Goal: Task Accomplishment & Management: Manage account settings

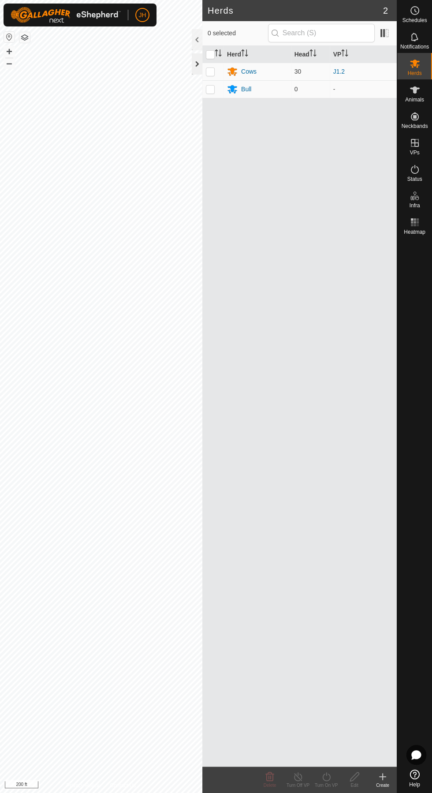
click at [196, 66] on div at bounding box center [197, 63] width 11 height 21
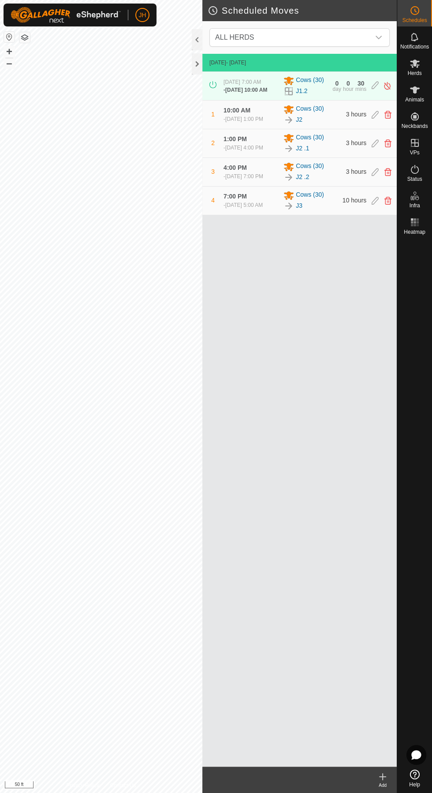
click at [418, 67] on icon at bounding box center [415, 63] width 11 height 11
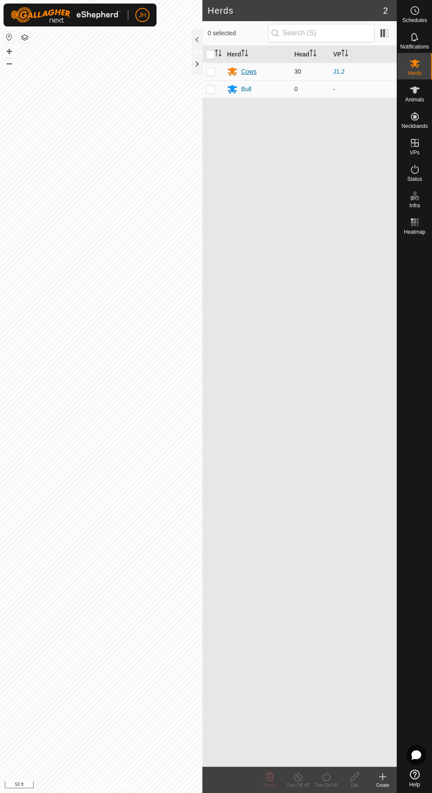
click at [246, 75] on div "Cows" at bounding box center [257, 71] width 60 height 11
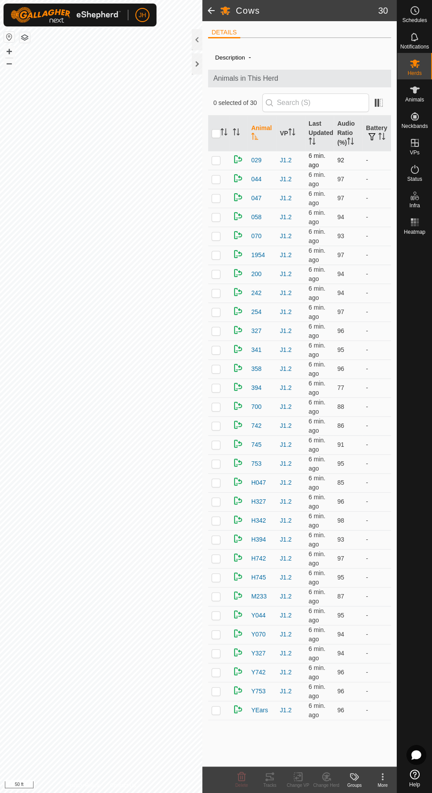
click at [215, 162] on p-checkbox at bounding box center [216, 159] width 9 height 7
checkbox input "true"
click at [210, 176] on td at bounding box center [218, 179] width 21 height 19
checkbox input "true"
click at [266, 778] on icon at bounding box center [270, 776] width 11 height 11
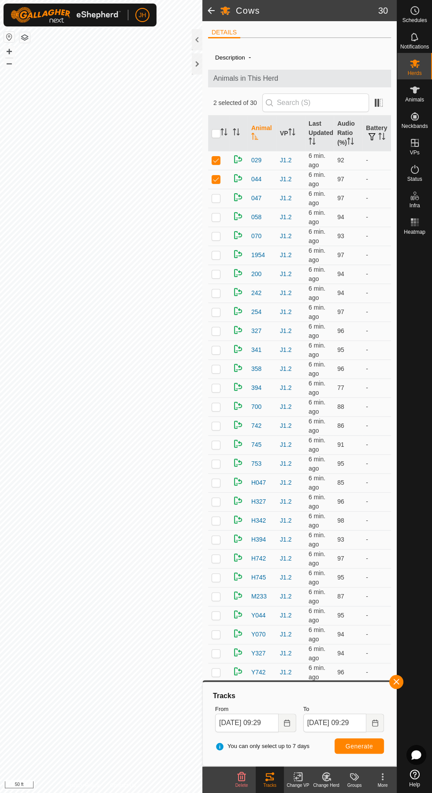
click at [218, 132] on input "checkbox" at bounding box center [216, 133] width 9 height 9
checkbox input "true"
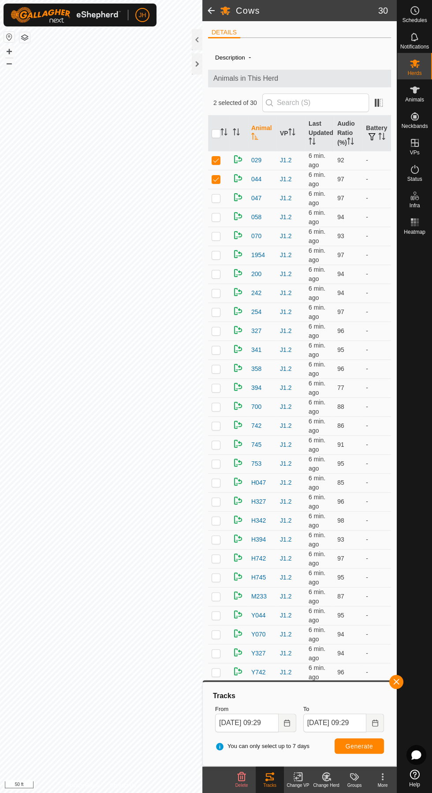
checkbox input "true"
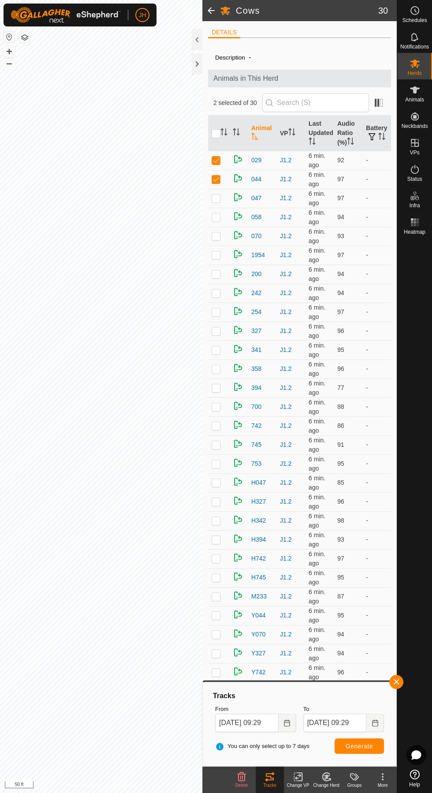
checkbox input "true"
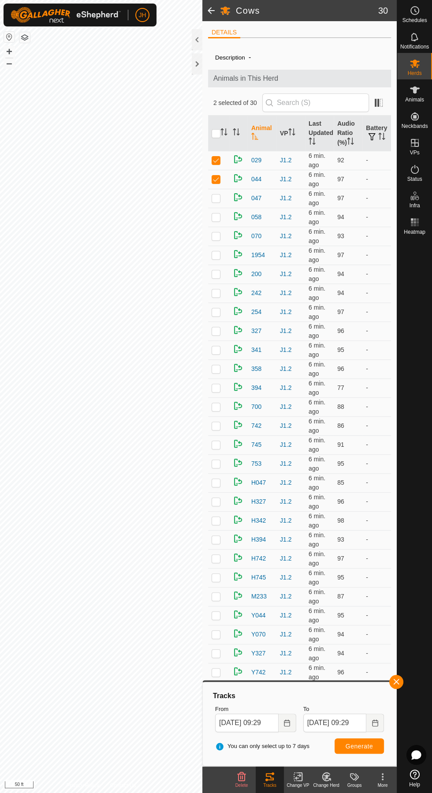
checkbox input "true"
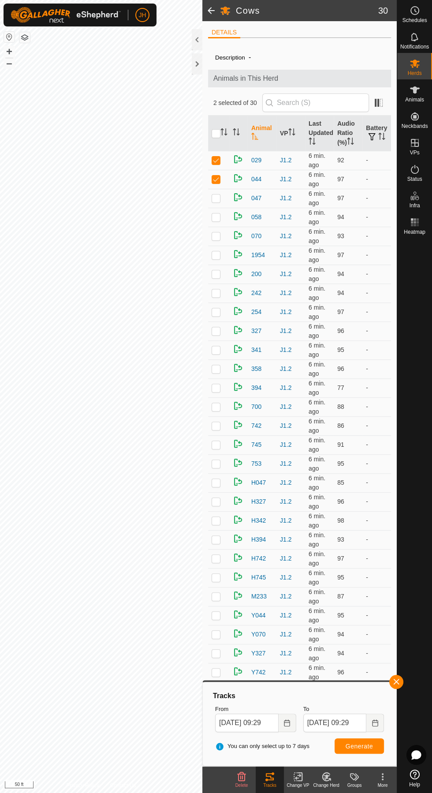
checkbox input "true"
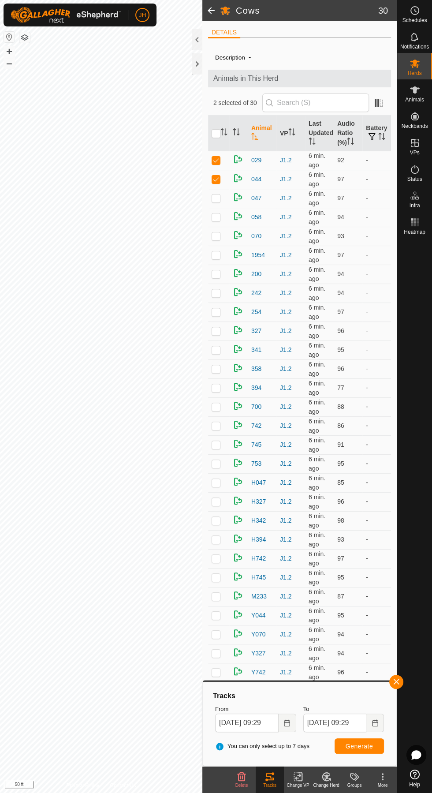
checkbox input "true"
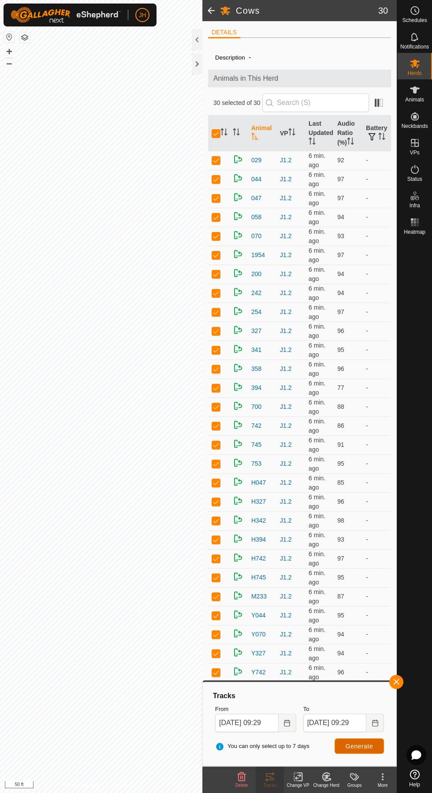
click at [362, 741] on button "Generate" at bounding box center [359, 745] width 49 height 15
click at [417, 18] on span "Schedules" at bounding box center [414, 20] width 25 height 5
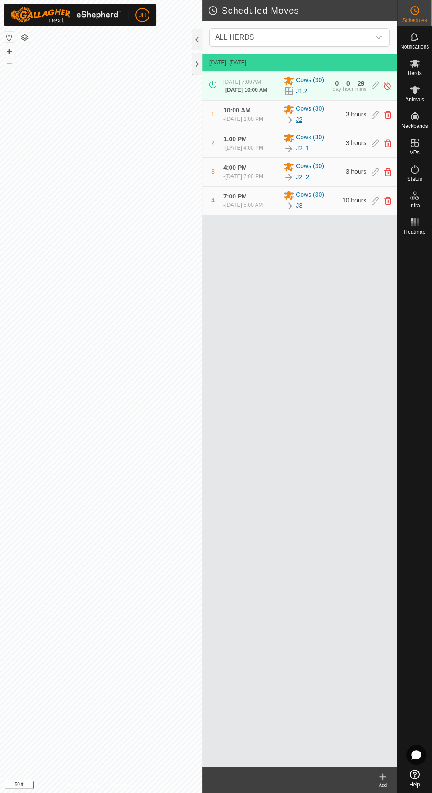
click at [296, 123] on link "J2" at bounding box center [299, 119] width 7 height 9
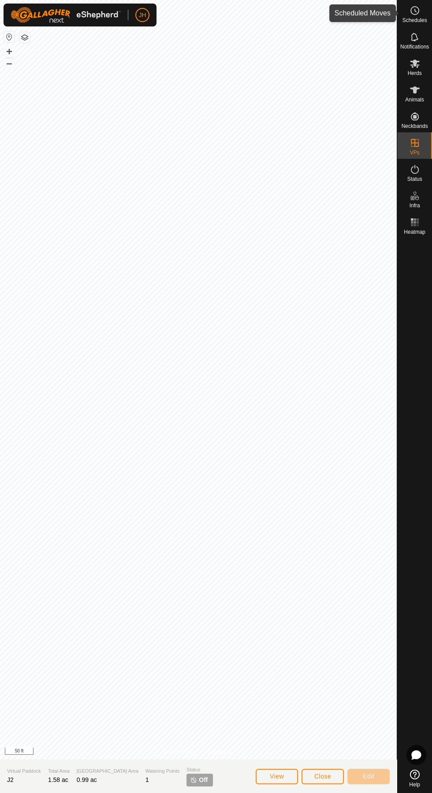
click at [421, 9] on es-schedule-vp-svg-icon at bounding box center [415, 11] width 16 height 14
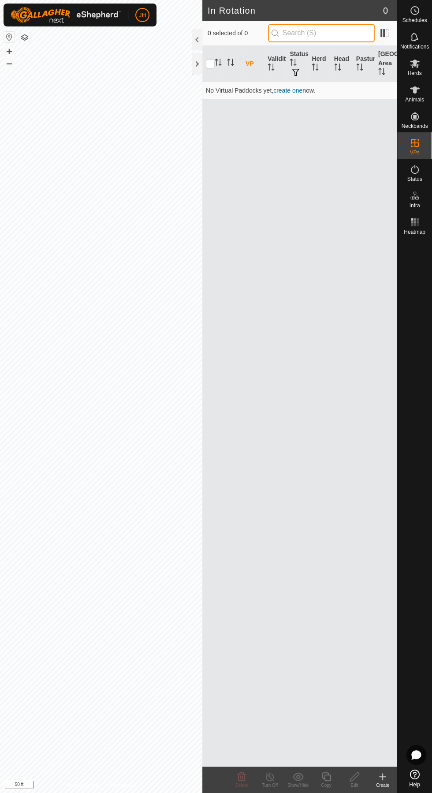
click at [299, 31] on input "text" at bounding box center [321, 33] width 107 height 19
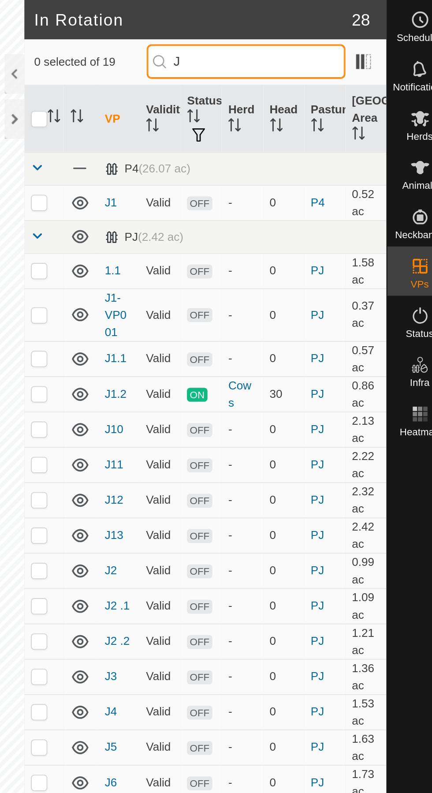
type input "J2"
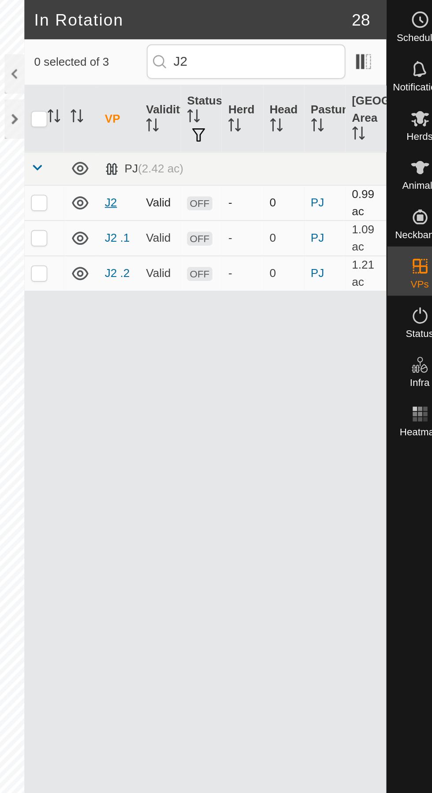
click at [248, 108] on link "J2" at bounding box center [249, 108] width 7 height 7
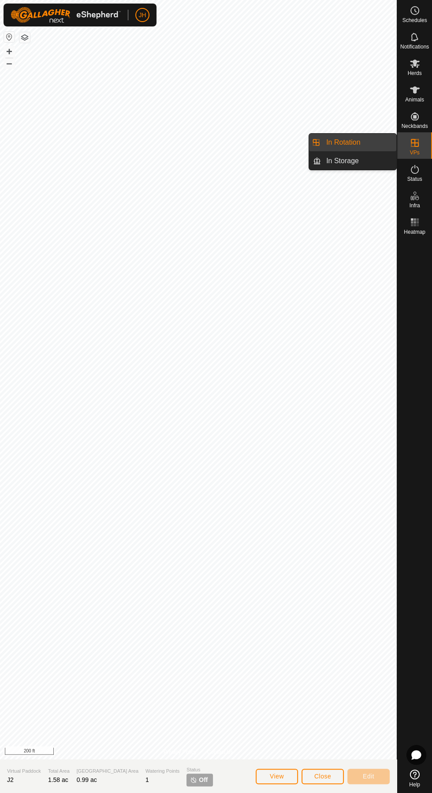
click at [414, 147] on icon at bounding box center [415, 143] width 11 height 11
click at [350, 144] on span "In Rotation" at bounding box center [343, 142] width 34 height 11
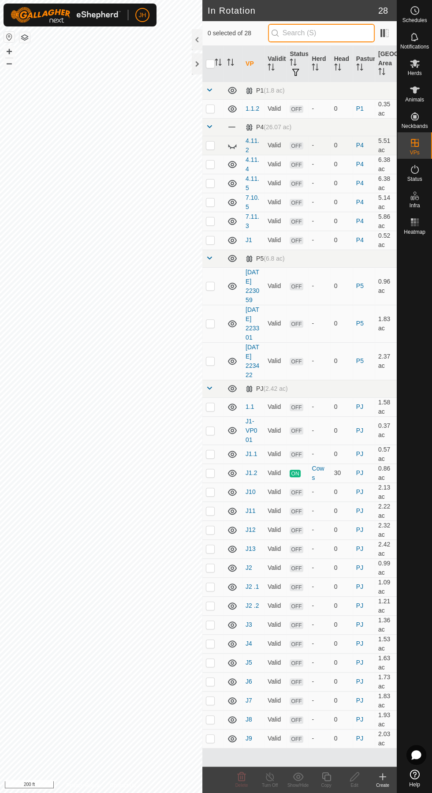
click at [303, 32] on input "text" at bounding box center [321, 33] width 107 height 19
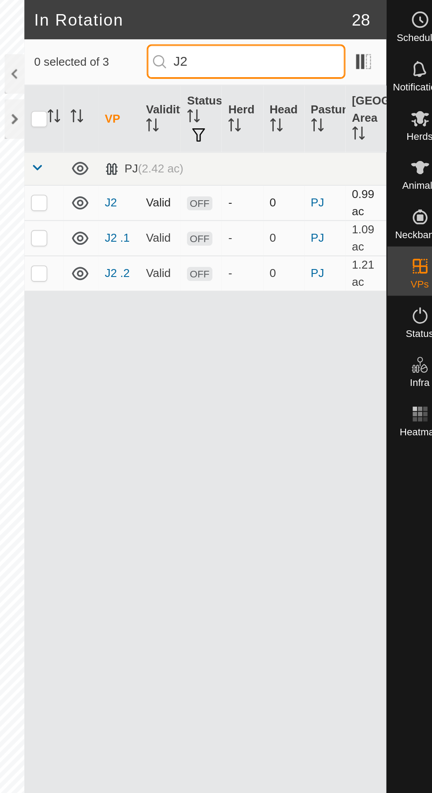
type input "J2"
click at [213, 104] on td at bounding box center [212, 108] width 21 height 19
checkbox input "true"
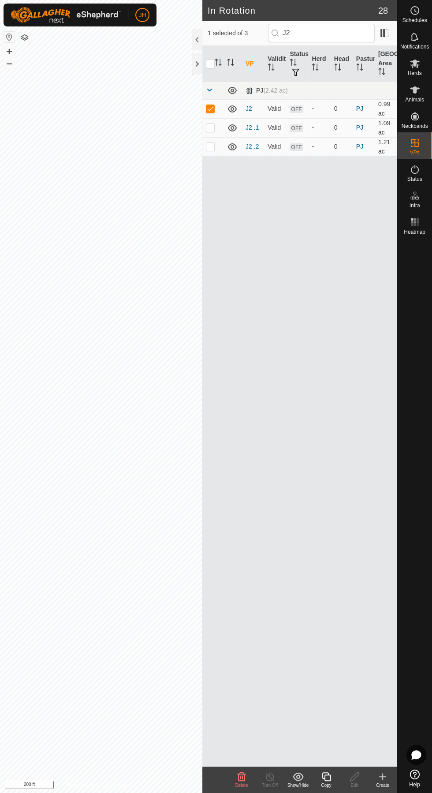
click at [322, 781] on icon at bounding box center [326, 776] width 11 height 11
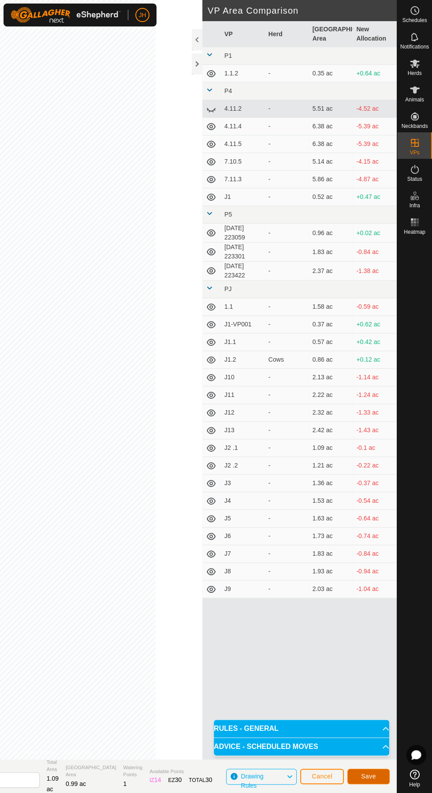
click at [369, 775] on span "Save" at bounding box center [368, 775] width 15 height 7
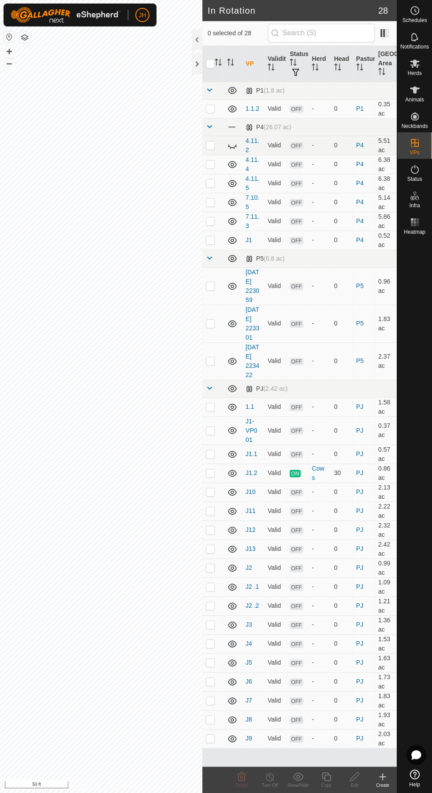
click at [415, 8] on icon at bounding box center [415, 10] width 11 height 11
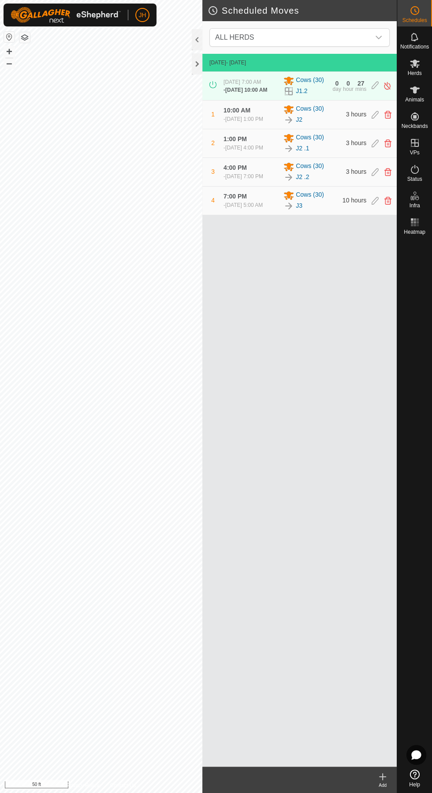
click at [414, 61] on icon at bounding box center [415, 64] width 10 height 8
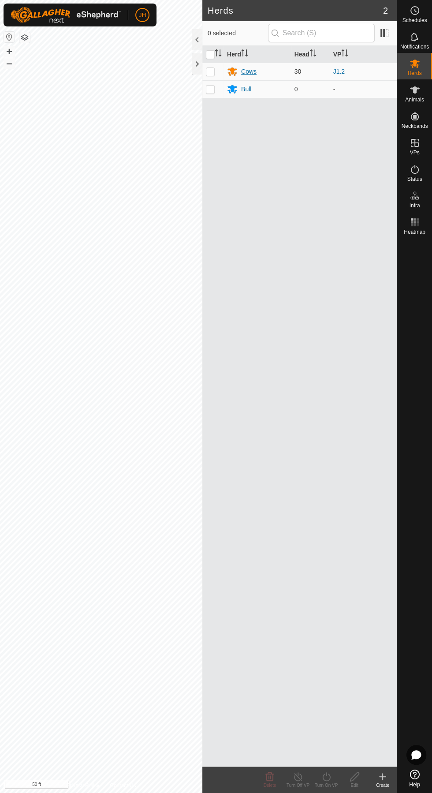
click at [253, 72] on div "Cows" at bounding box center [248, 71] width 15 height 9
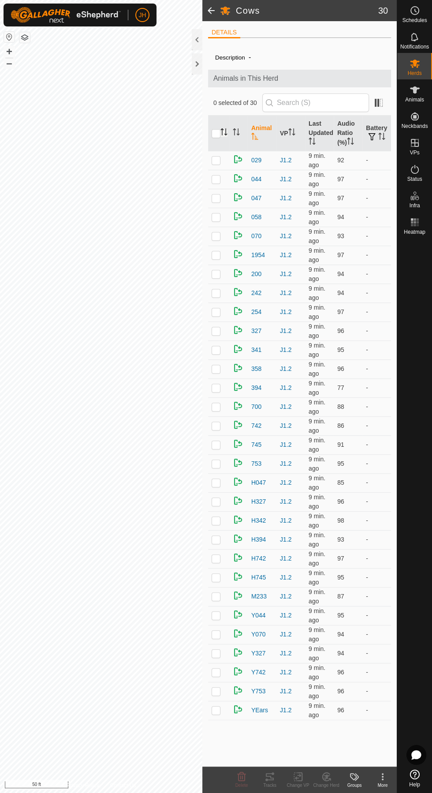
click at [214, 133] on input "checkbox" at bounding box center [216, 133] width 9 height 9
checkbox input "true"
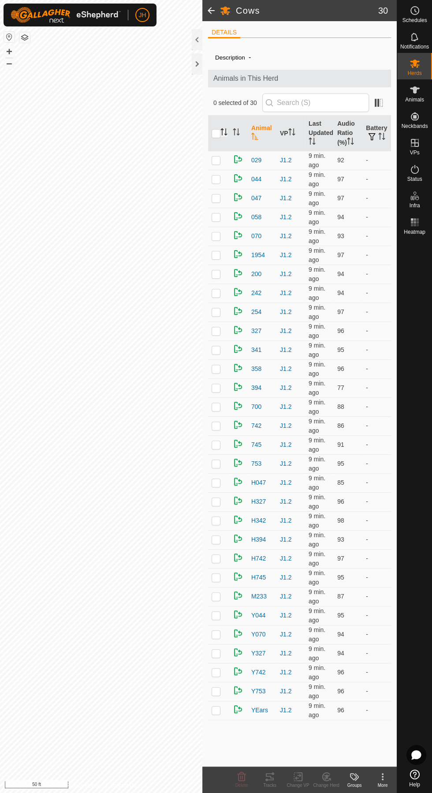
checkbox input "true"
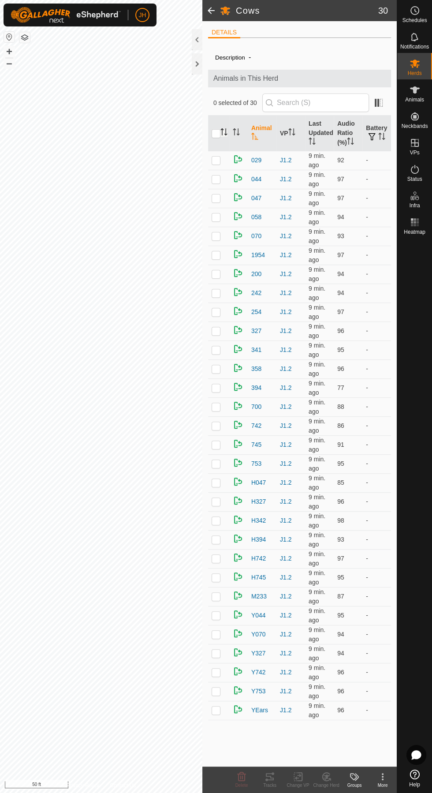
checkbox input "true"
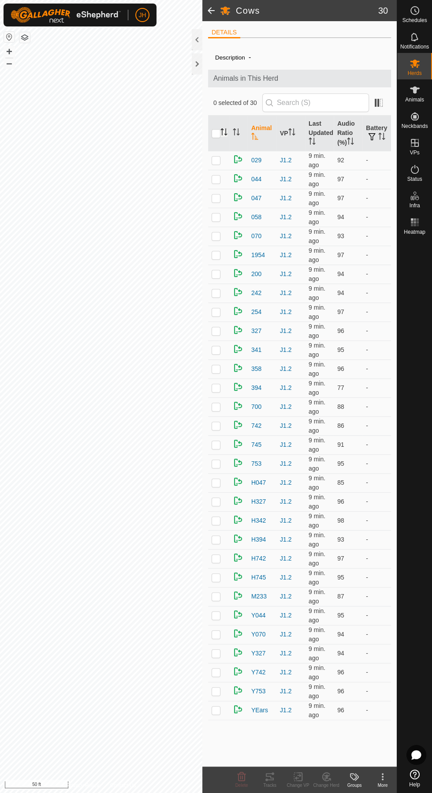
checkbox input "true"
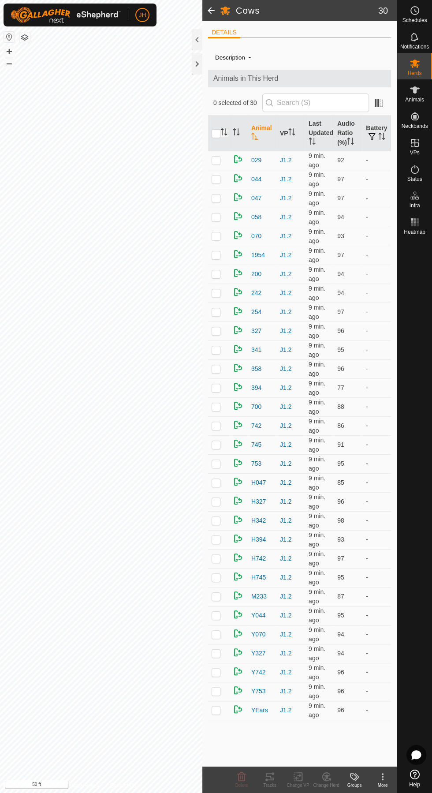
checkbox input "true"
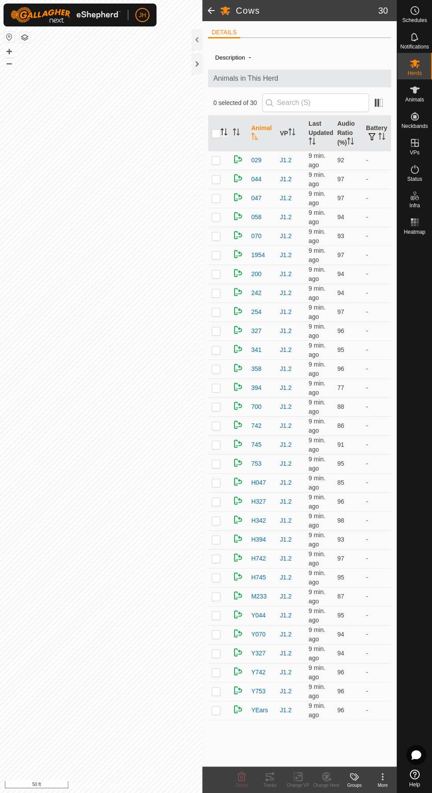
checkbox input "true"
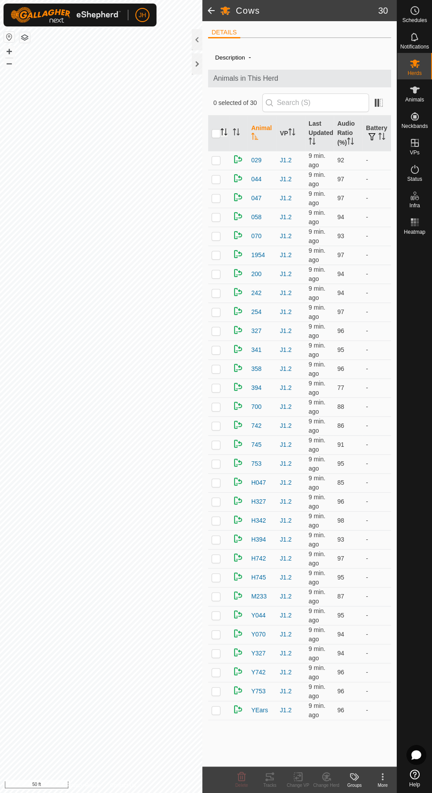
checkbox input "true"
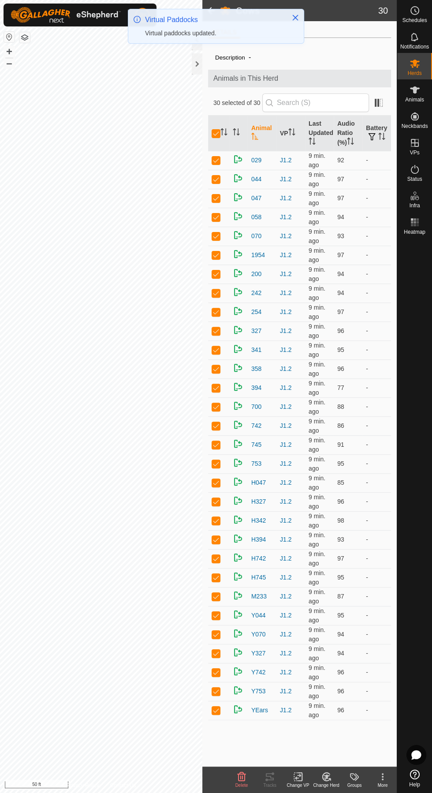
click at [299, 779] on icon at bounding box center [298, 776] width 11 height 11
click at [330, 736] on span "Choose VP..." at bounding box center [324, 737] width 41 height 11
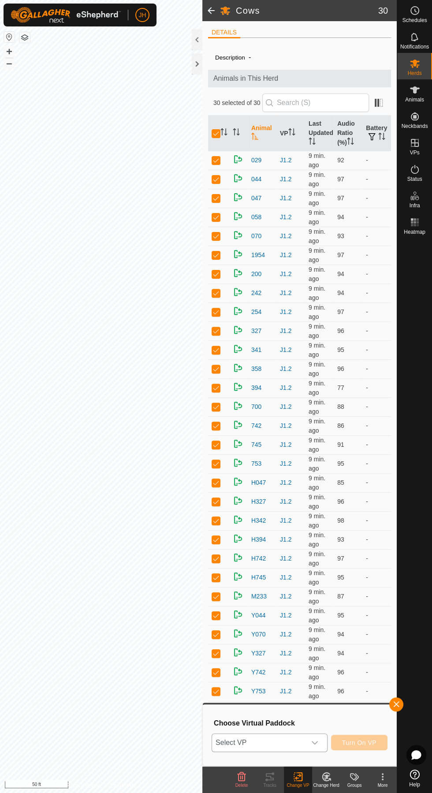
click at [314, 744] on icon "dropdown trigger" at bounding box center [314, 742] width 7 height 7
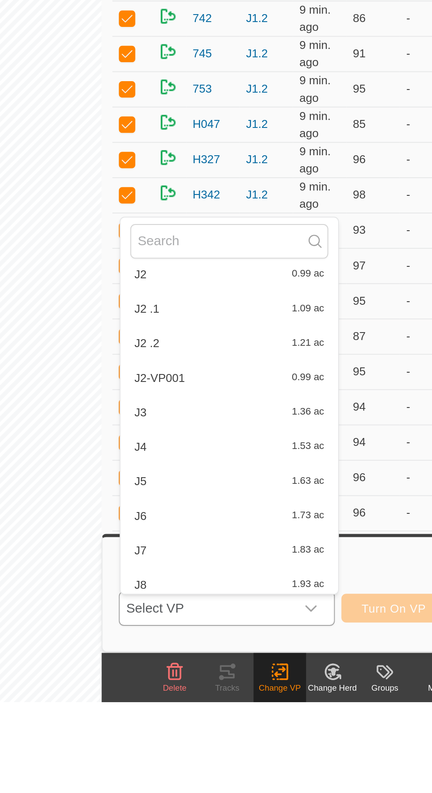
scroll to position [419, 0]
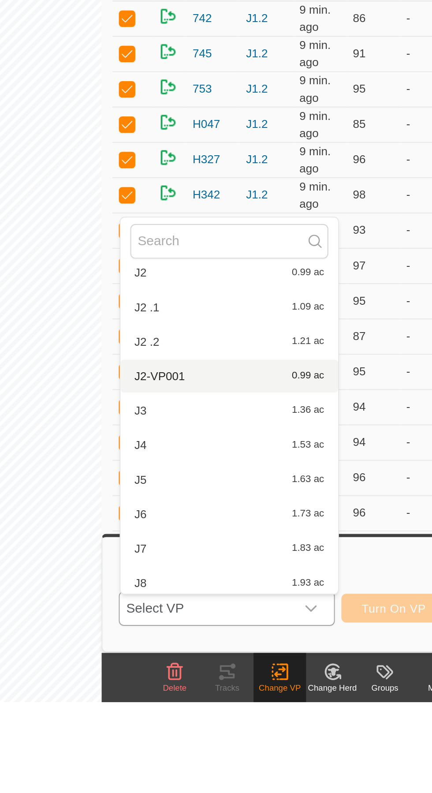
click at [242, 615] on span "J2-VP001" at bounding box center [233, 618] width 27 height 6
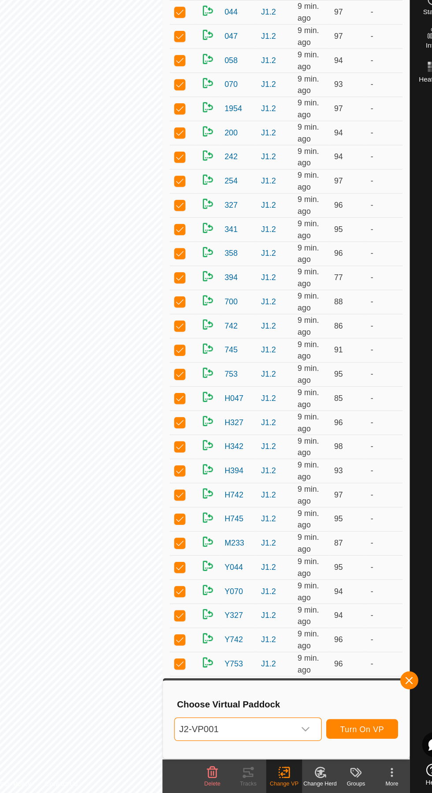
scroll to position [0, 0]
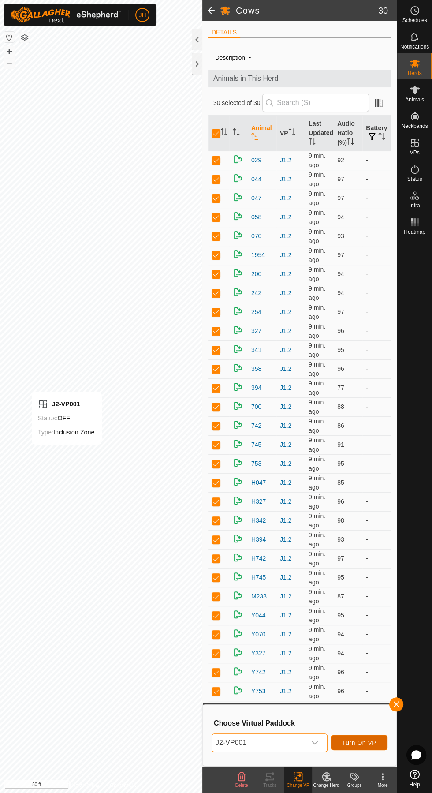
click at [363, 741] on span "Turn On VP" at bounding box center [359, 742] width 34 height 7
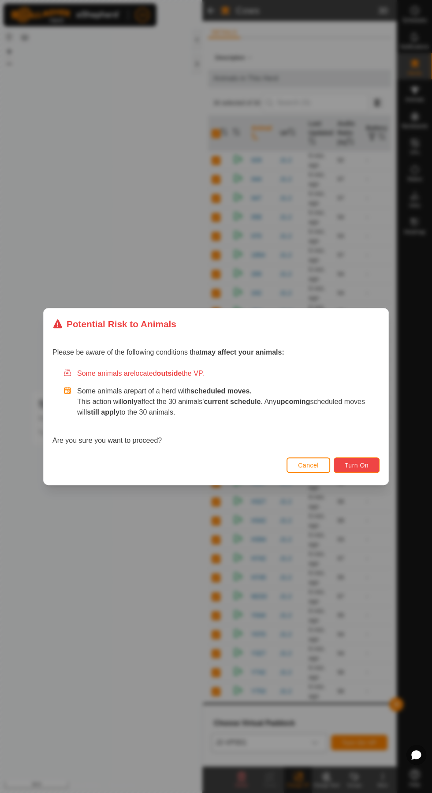
click at [360, 469] on span "Turn On" at bounding box center [357, 465] width 24 height 7
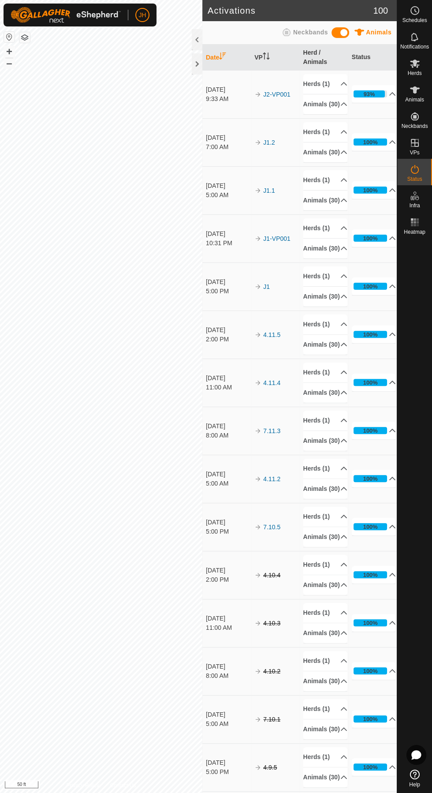
click at [418, 15] on icon at bounding box center [415, 10] width 11 height 11
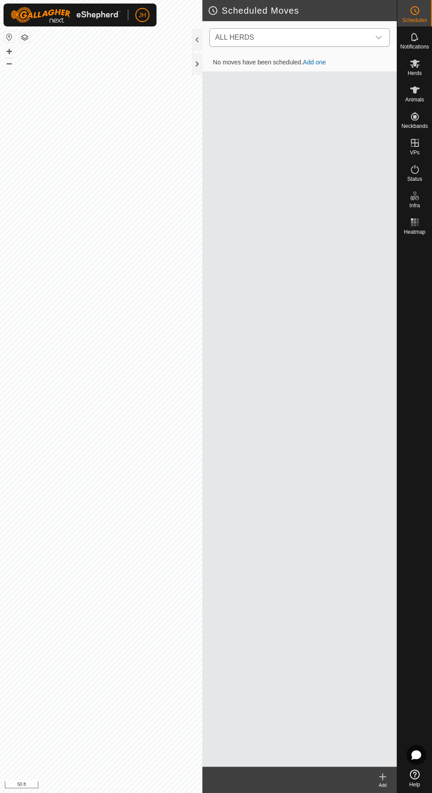
click at [365, 40] on span "ALL HERDS" at bounding box center [291, 38] width 158 height 18
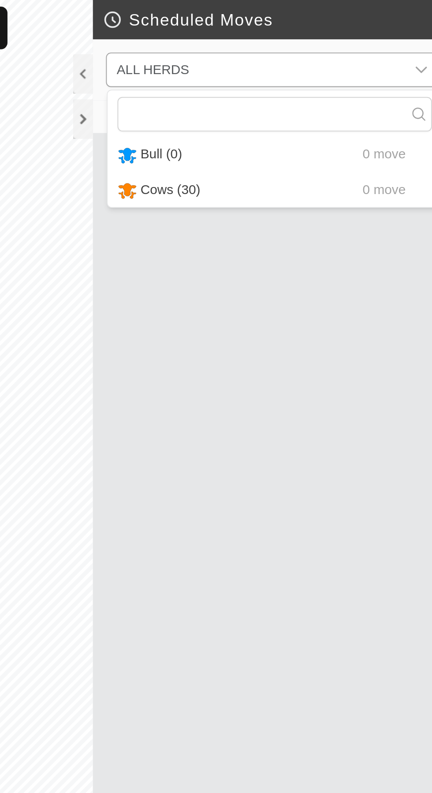
click at [347, 103] on span "0 move" at bounding box center [358, 101] width 23 height 7
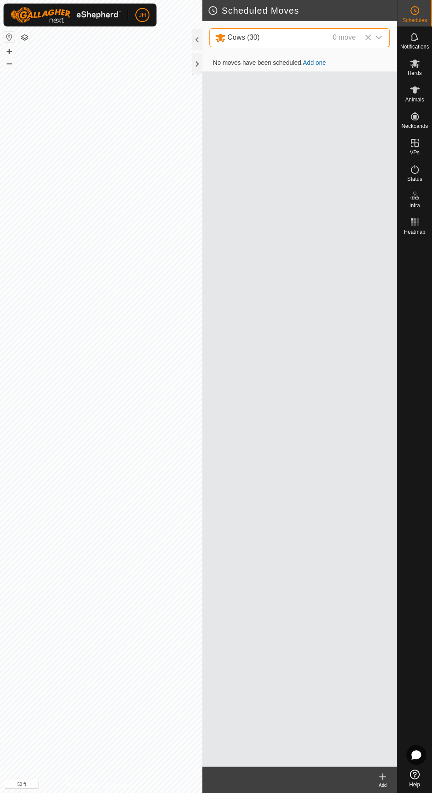
click at [387, 779] on icon at bounding box center [382, 776] width 11 height 11
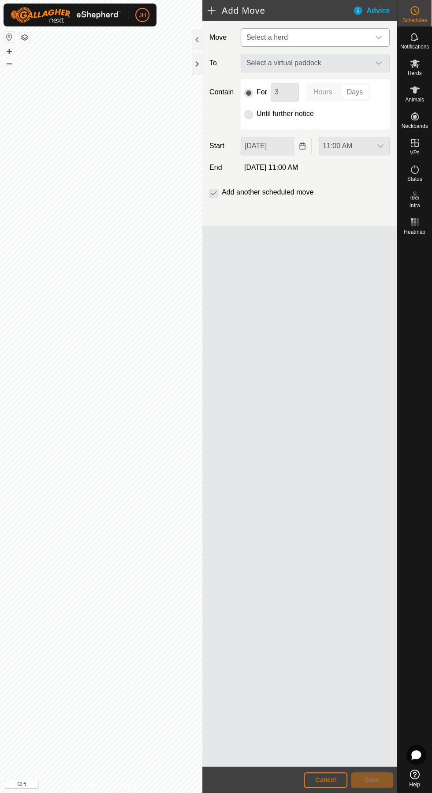
click at [365, 36] on span "Select a herd" at bounding box center [306, 38] width 127 height 18
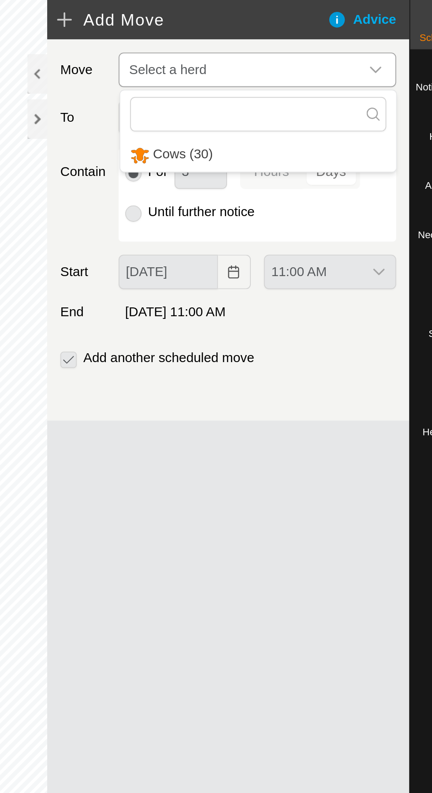
click at [327, 85] on li "Cows (30)" at bounding box center [316, 83] width 148 height 18
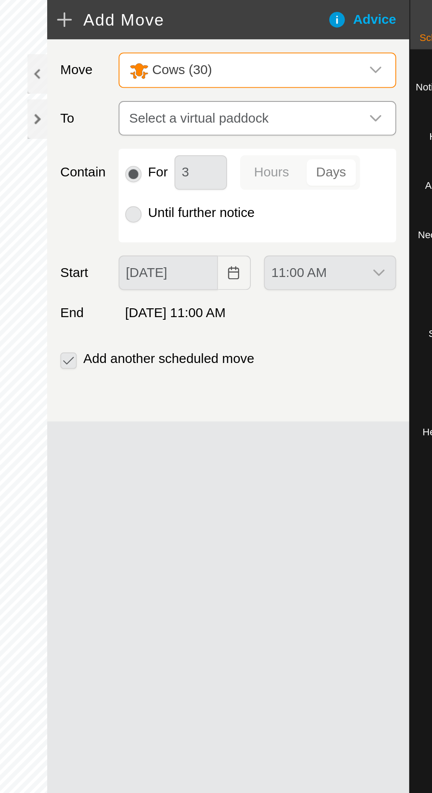
click at [369, 63] on span "Select a virtual paddock" at bounding box center [306, 64] width 127 height 18
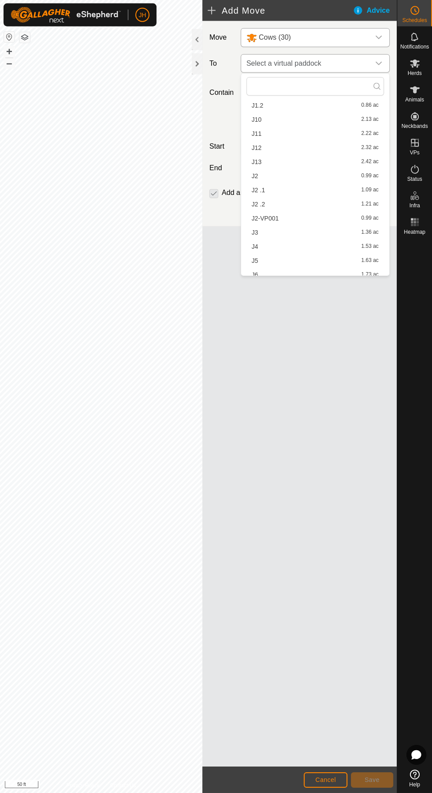
scroll to position [267, 0]
click at [286, 174] on div "J2 0.99 ac" at bounding box center [315, 174] width 127 height 6
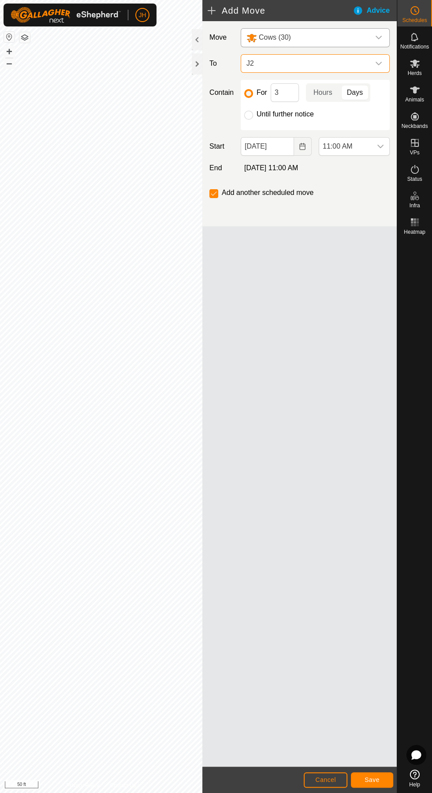
click at [368, 61] on span "J2" at bounding box center [306, 64] width 127 height 18
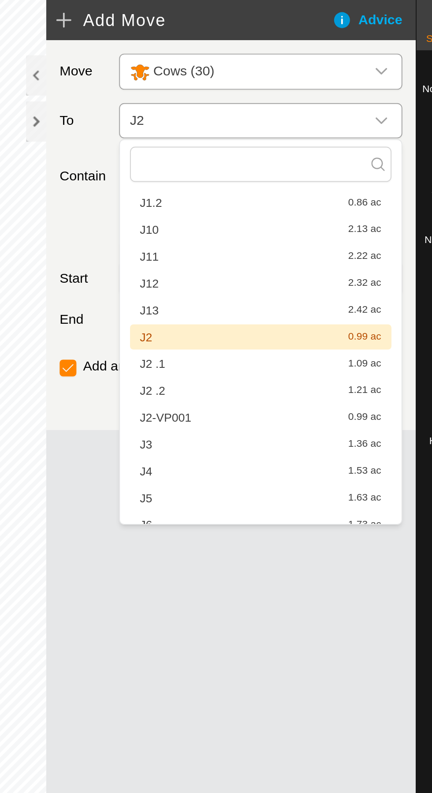
scroll to position [278, 0]
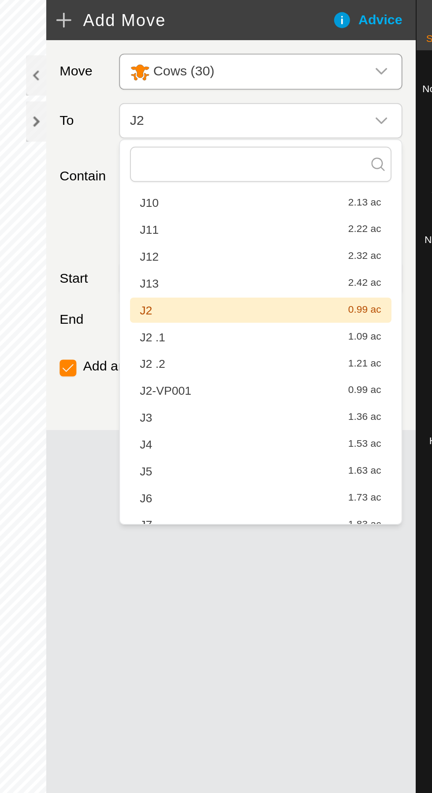
click at [371, 176] on span "1.09 ac" at bounding box center [369, 177] width 17 height 6
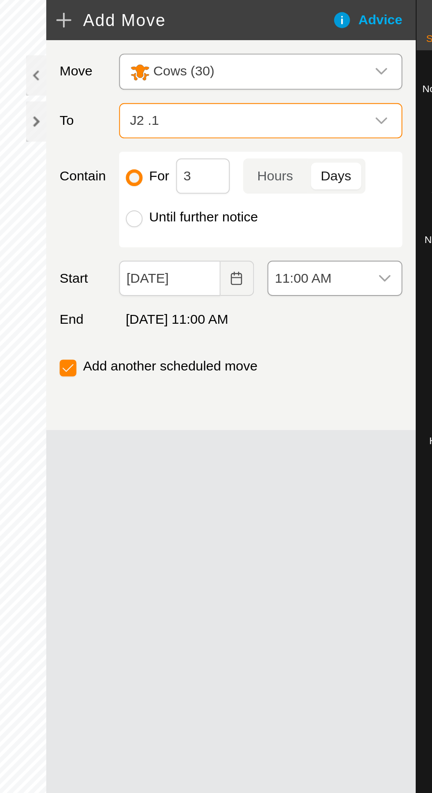
click at [386, 144] on div "dropdown trigger" at bounding box center [381, 147] width 18 height 18
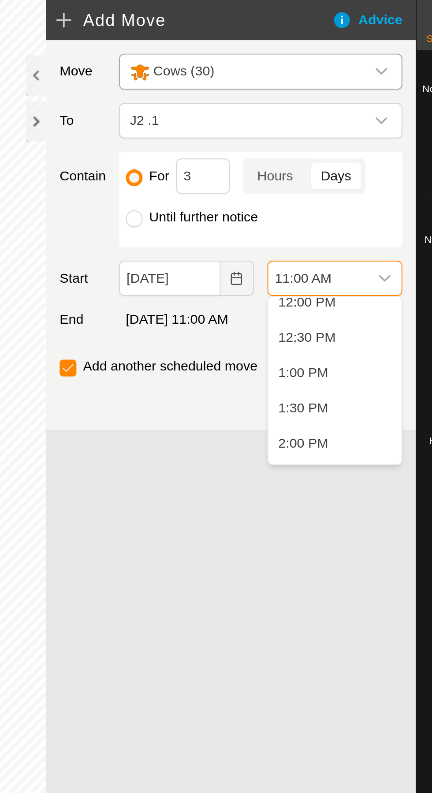
scroll to position [455, 0]
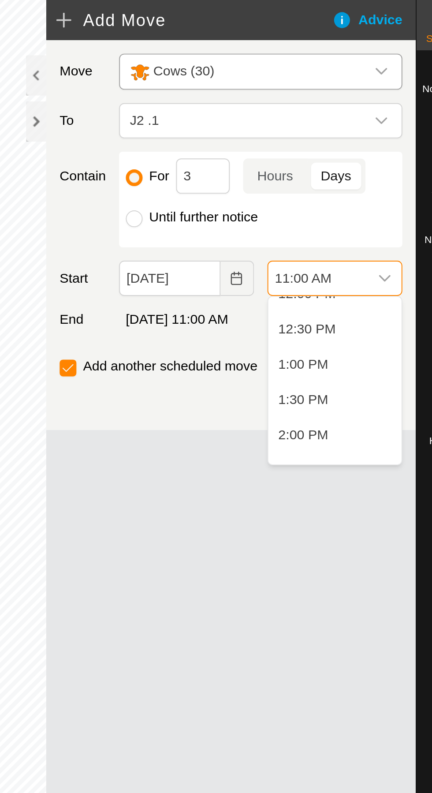
click at [350, 229] on span "2:00 PM" at bounding box center [337, 229] width 26 height 11
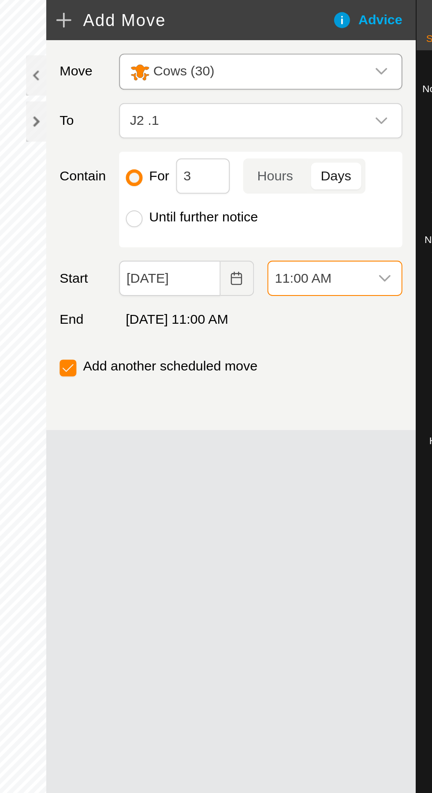
scroll to position [407, 0]
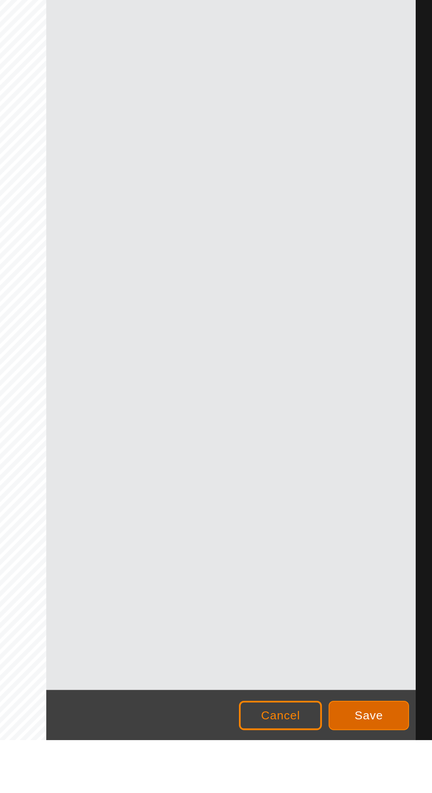
click at [381, 776] on button "Save" at bounding box center [372, 779] width 42 height 15
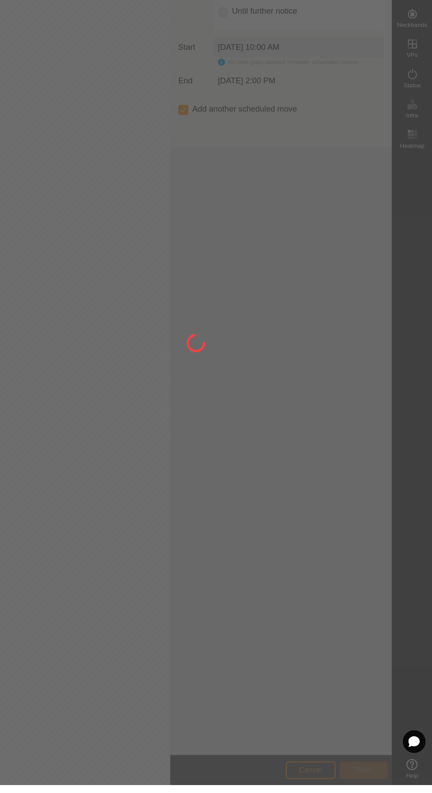
scroll to position [0, 0]
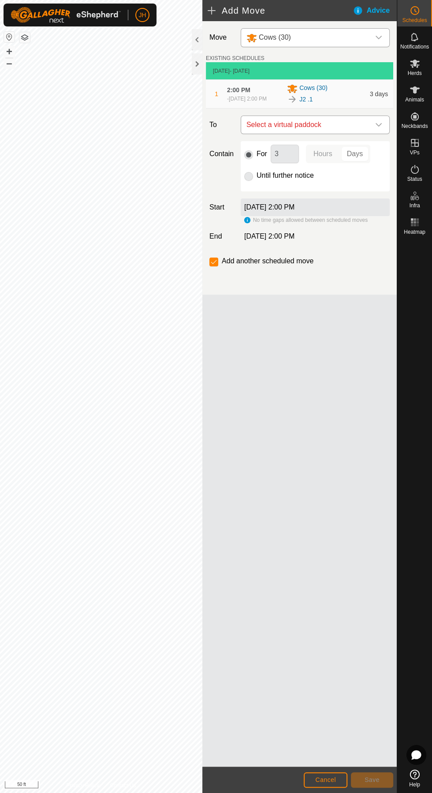
click at [367, 126] on span "Select a virtual paddock" at bounding box center [306, 125] width 127 height 18
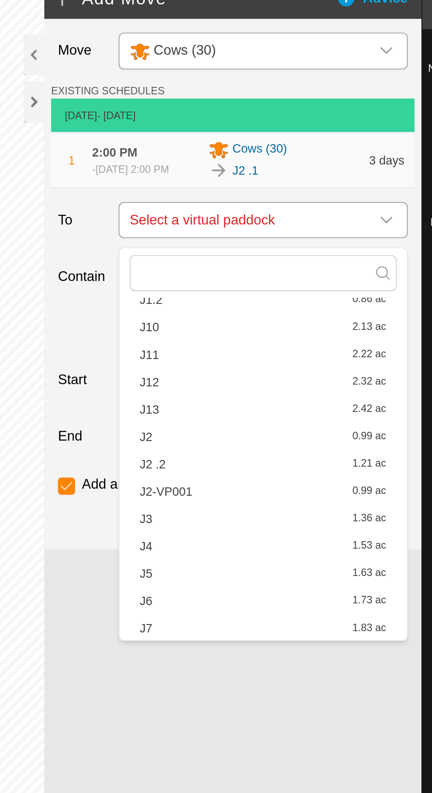
scroll to position [97, 0]
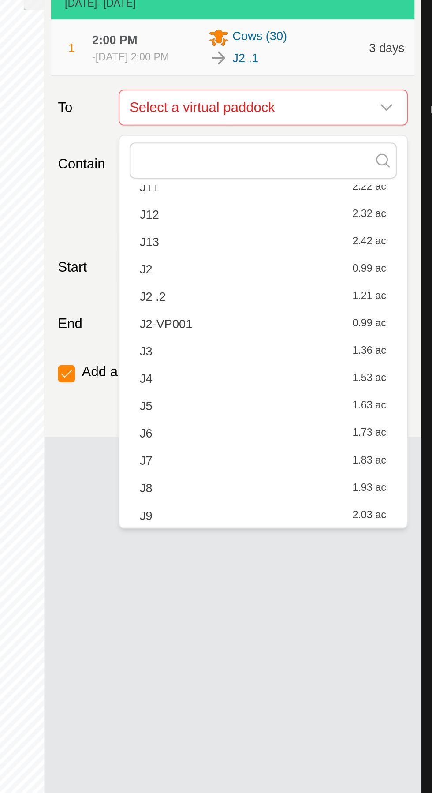
click at [273, 222] on div "J2 .2 1.21 ac" at bounding box center [315, 222] width 127 height 6
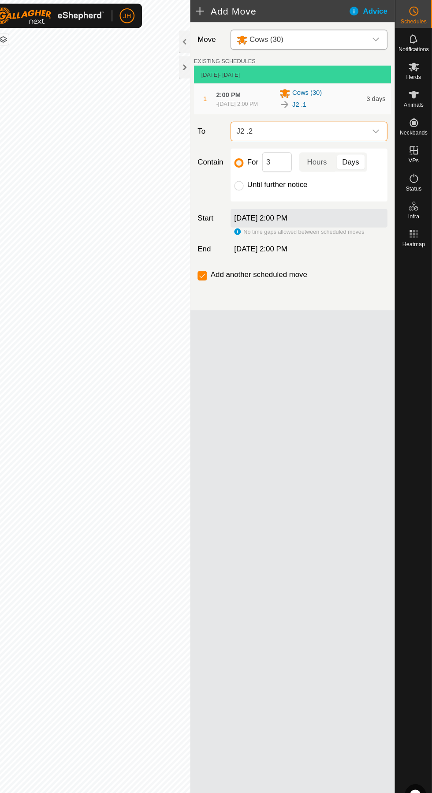
scroll to position [0, 0]
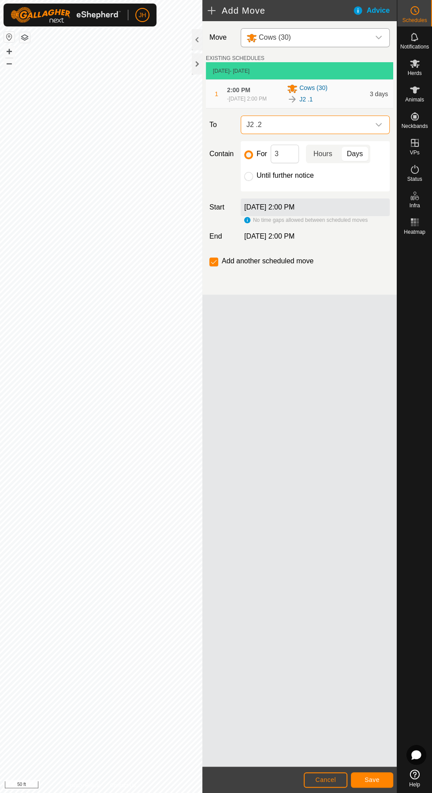
click at [329, 161] on span "Hours" at bounding box center [323, 154] width 30 height 14
click at [380, 772] on button "Save" at bounding box center [372, 779] width 42 height 15
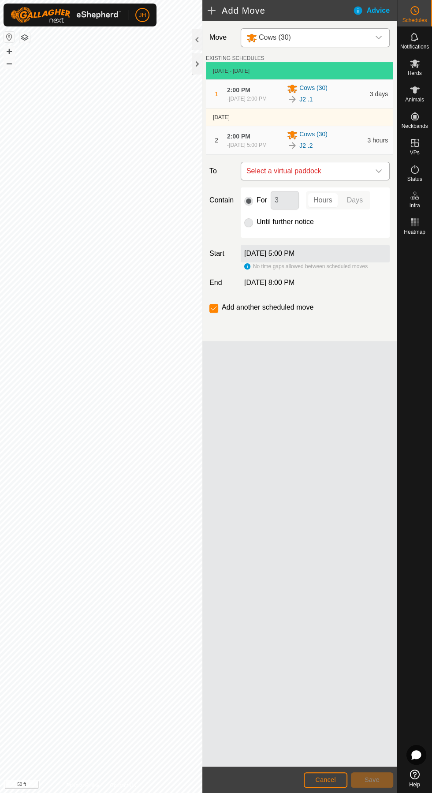
click at [368, 180] on span "Select a virtual paddock" at bounding box center [306, 171] width 127 height 18
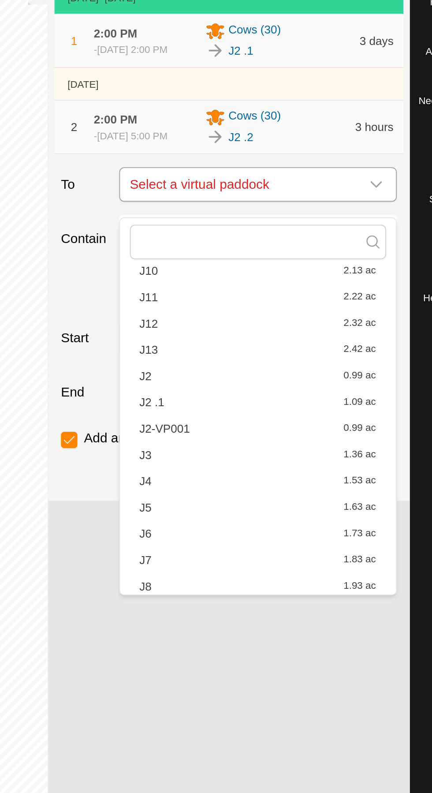
scroll to position [97, 0]
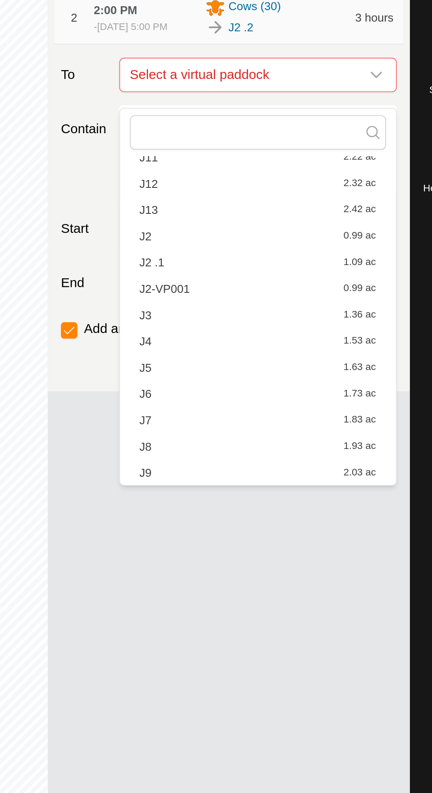
click at [267, 301] on div "J3 1.36 ac" at bounding box center [315, 300] width 127 height 6
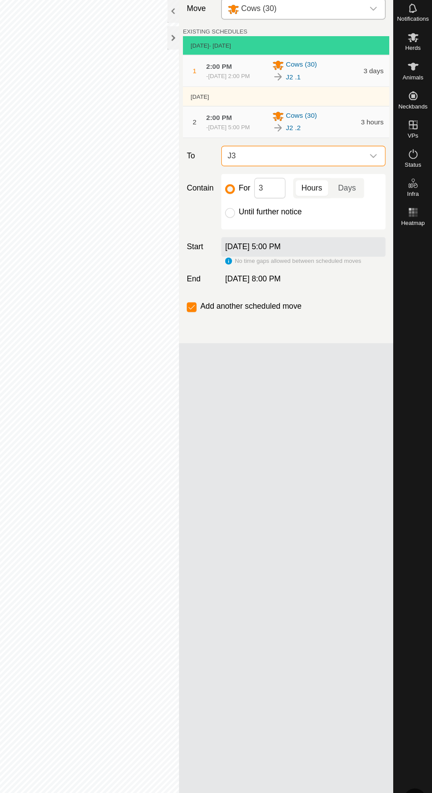
scroll to position [0, 0]
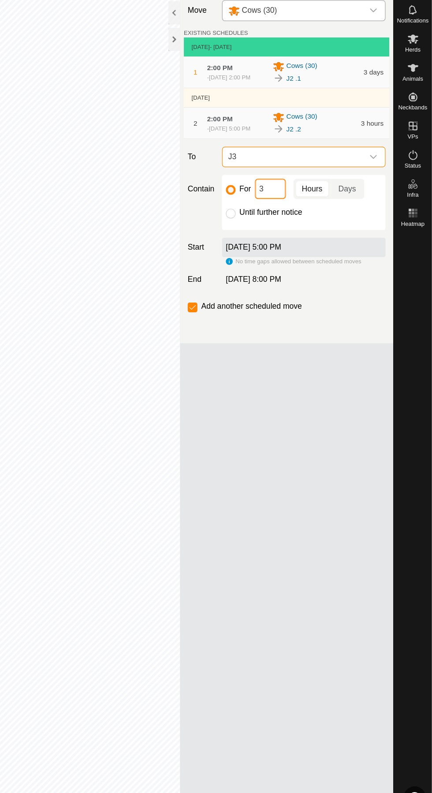
click at [292, 209] on input "3" at bounding box center [285, 200] width 28 height 19
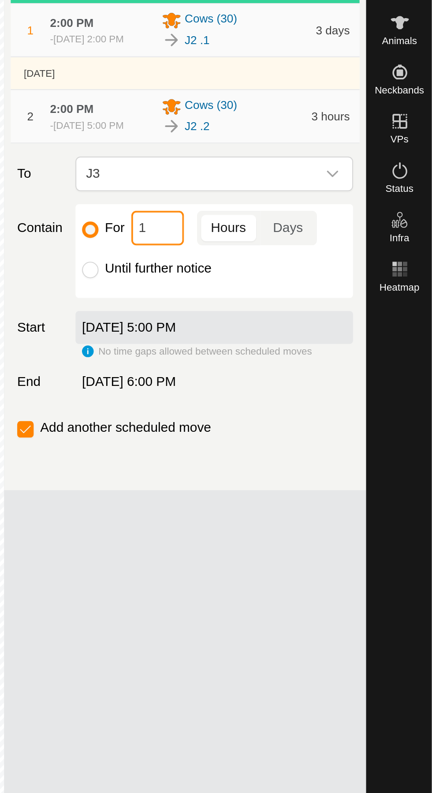
type input "12"
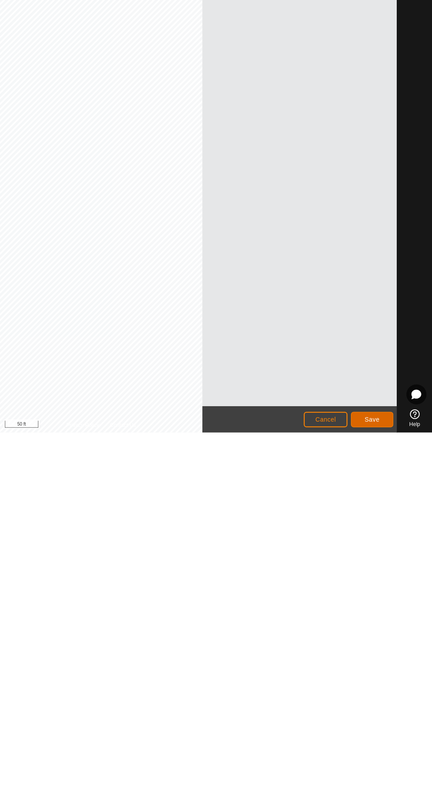
click at [374, 780] on span "Save" at bounding box center [372, 779] width 15 height 7
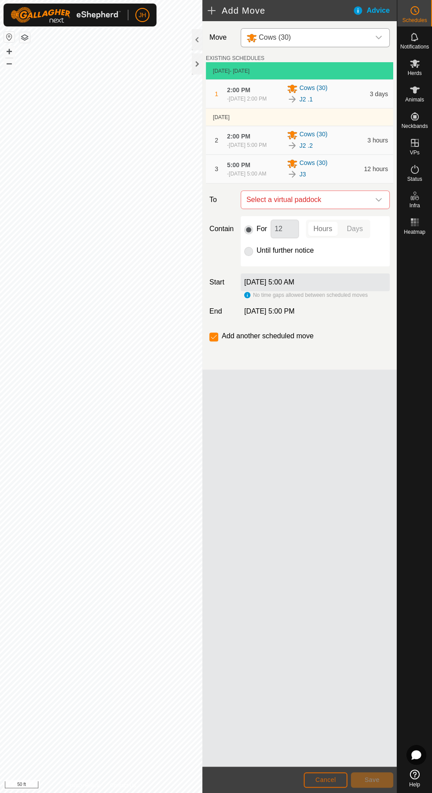
click at [333, 774] on button "Cancel" at bounding box center [326, 779] width 44 height 15
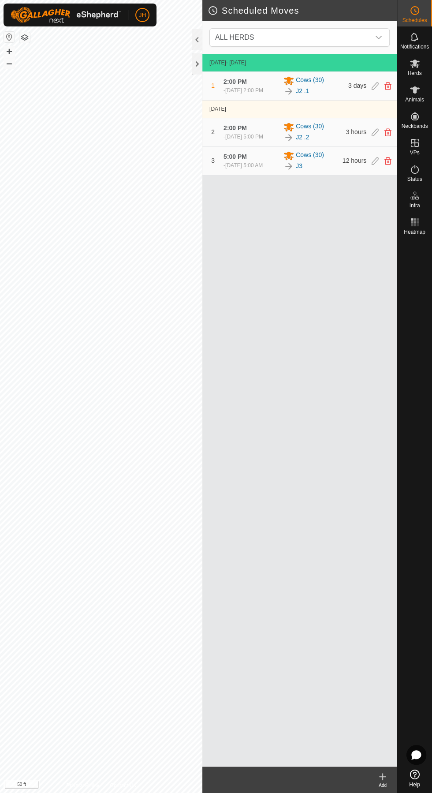
click at [372, 86] on icon at bounding box center [375, 86] width 7 height 8
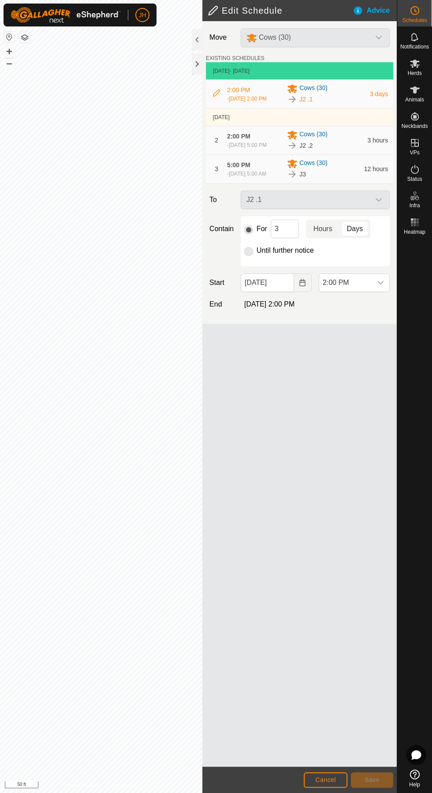
click at [331, 234] on span "Hours" at bounding box center [322, 229] width 19 height 11
click at [369, 291] on span "2:00 PM" at bounding box center [345, 283] width 52 height 18
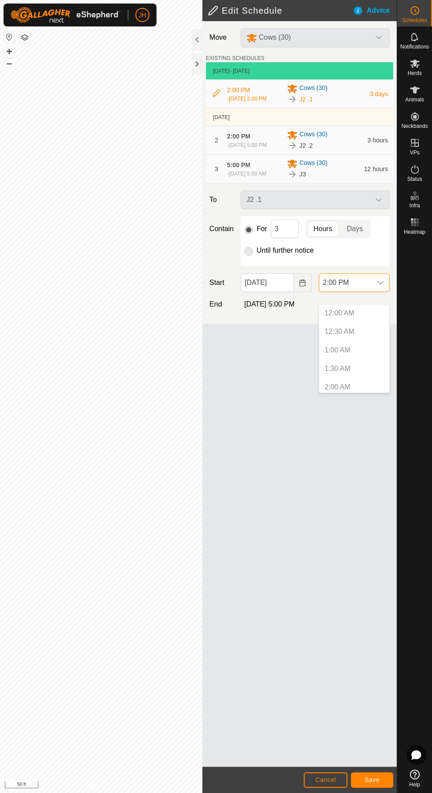
scroll to position [448, 0]
click at [357, 344] on li "1:00 PM" at bounding box center [354, 347] width 70 height 18
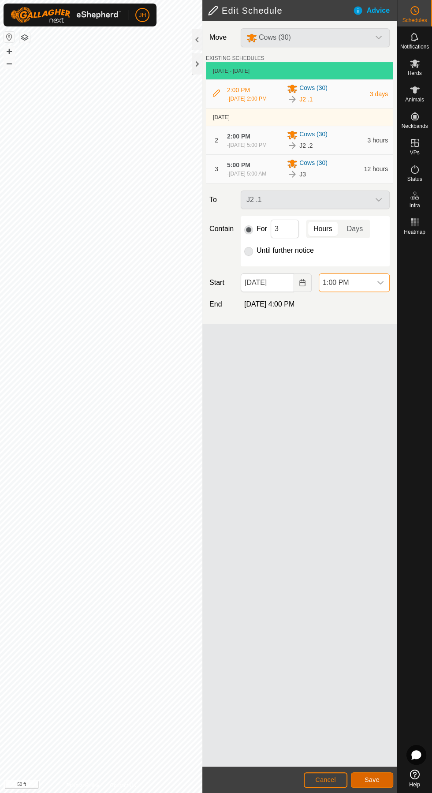
click at [380, 783] on button "Save" at bounding box center [372, 779] width 42 height 15
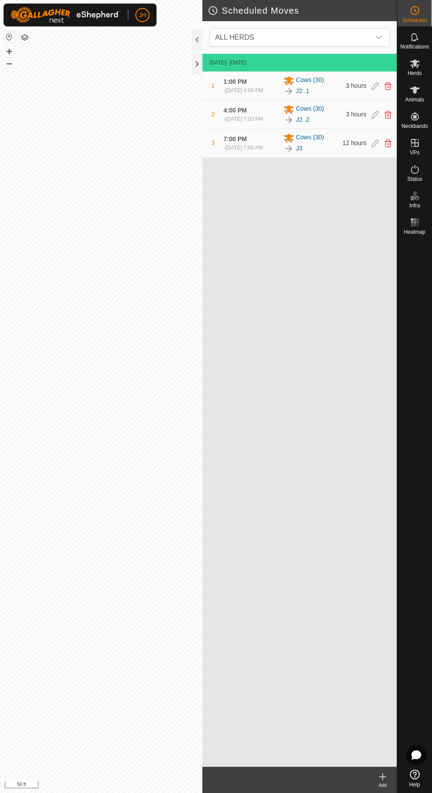
click at [374, 147] on icon at bounding box center [375, 143] width 7 height 8
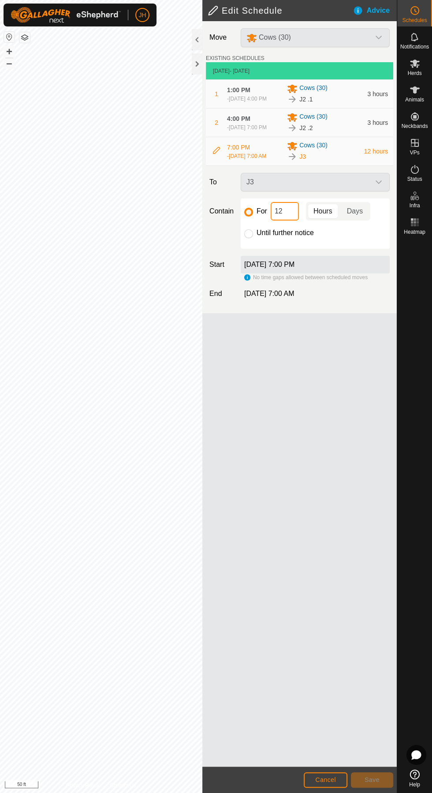
click at [286, 220] on input "12" at bounding box center [285, 211] width 28 height 19
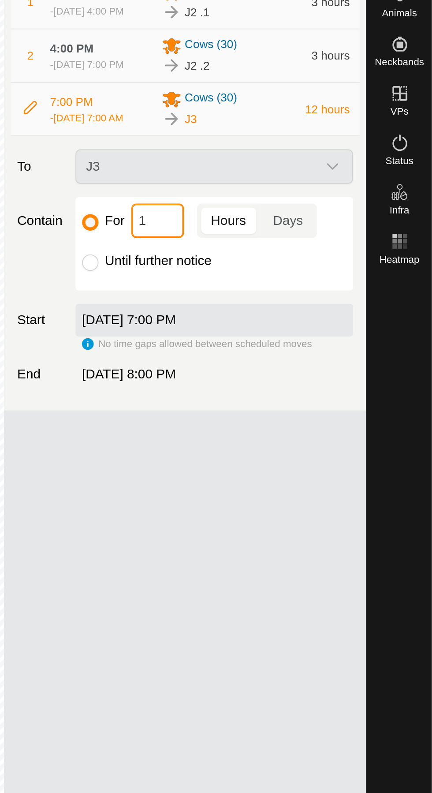
type input "10"
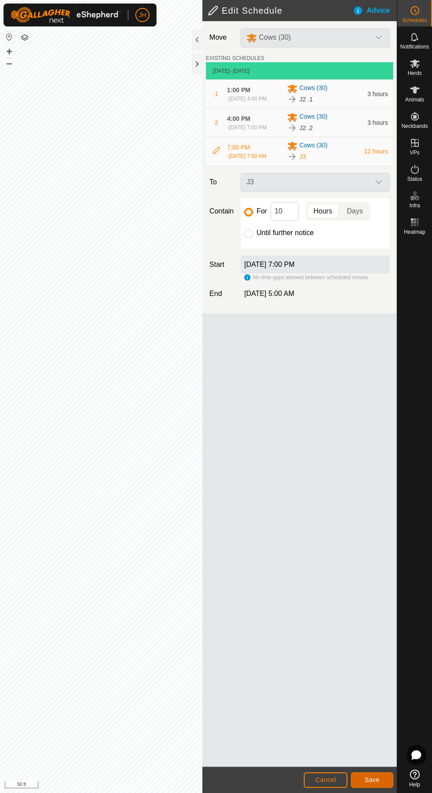
click at [377, 777] on span "Save" at bounding box center [372, 779] width 15 height 7
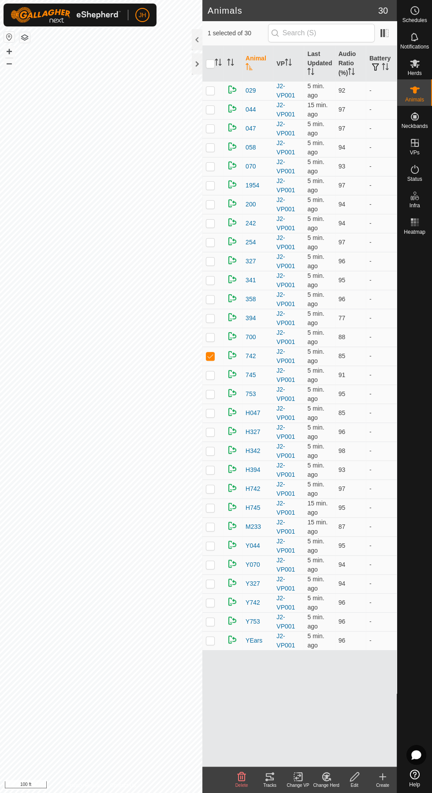
click at [273, 777] on icon at bounding box center [270, 776] width 11 height 11
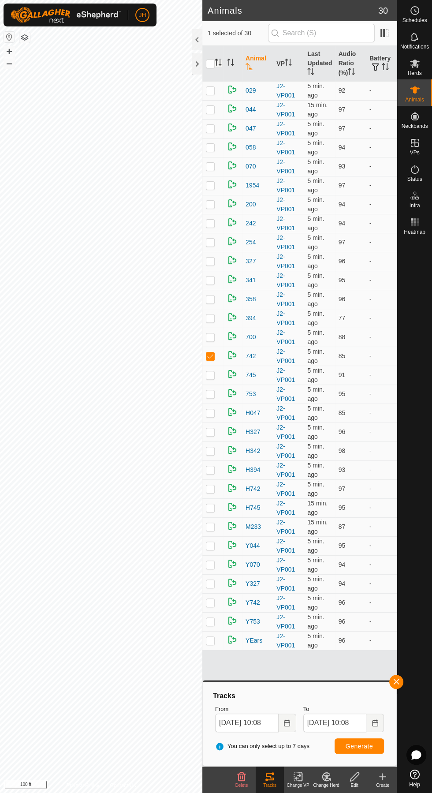
click at [218, 63] on icon "Activate to sort" at bounding box center [218, 62] width 7 height 7
click at [217, 61] on icon "Activate to sort" at bounding box center [218, 62] width 7 height 7
click at [210, 63] on input "checkbox" at bounding box center [210, 64] width 9 height 9
checkbox input "true"
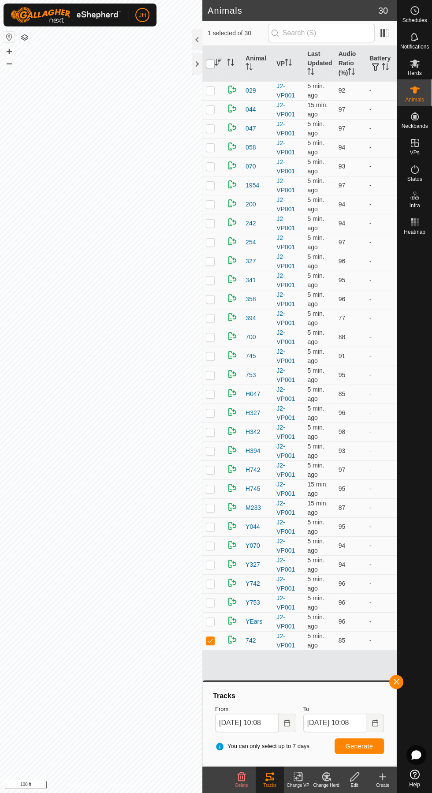
checkbox input "true"
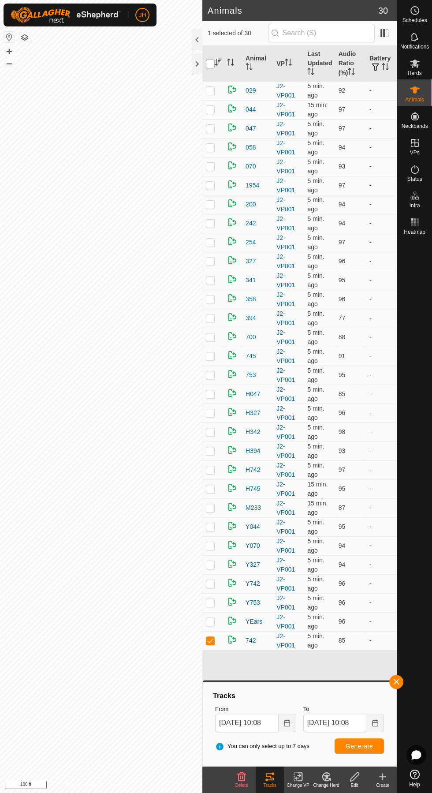
checkbox input "true"
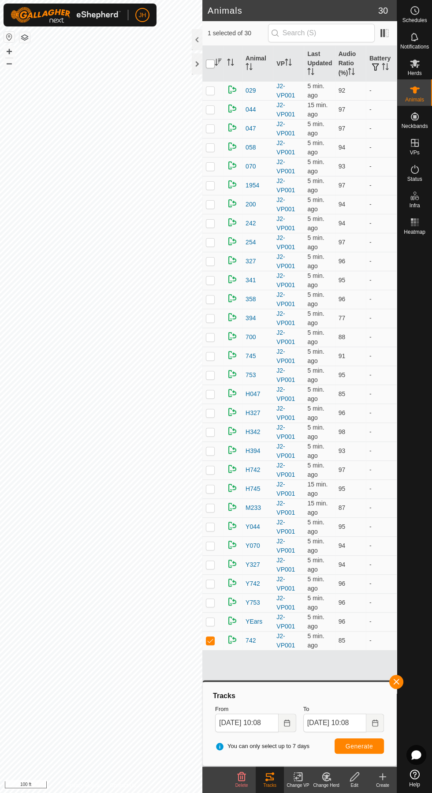
checkbox input "true"
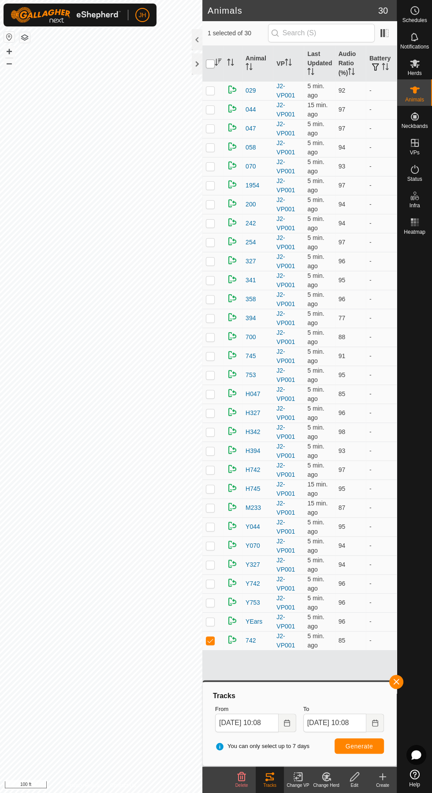
checkbox input "true"
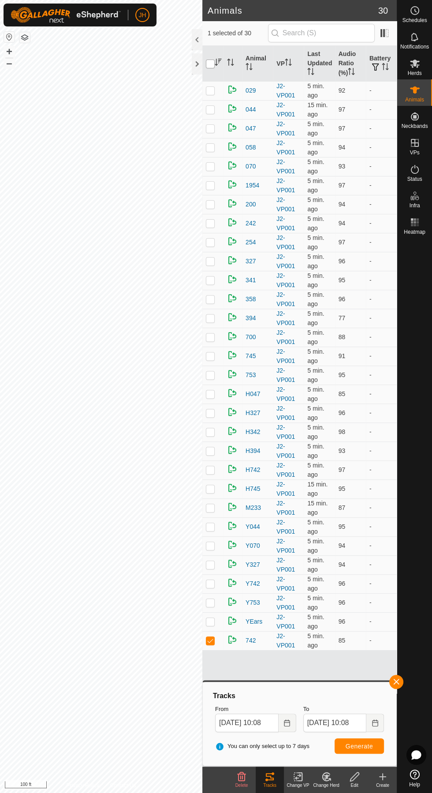
checkbox input "true"
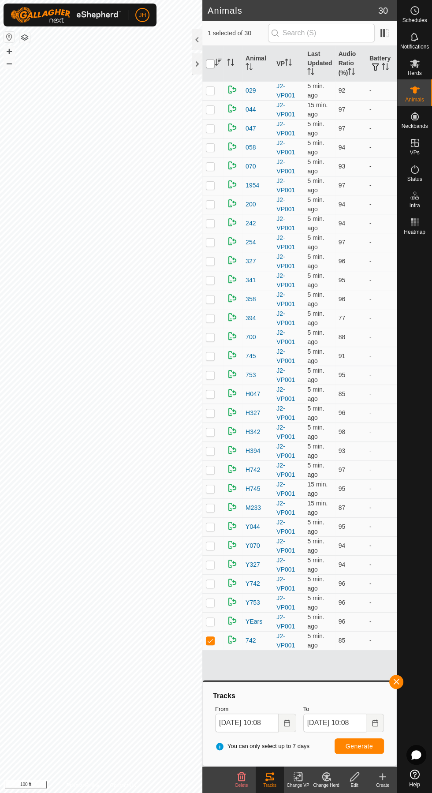
checkbox input "true"
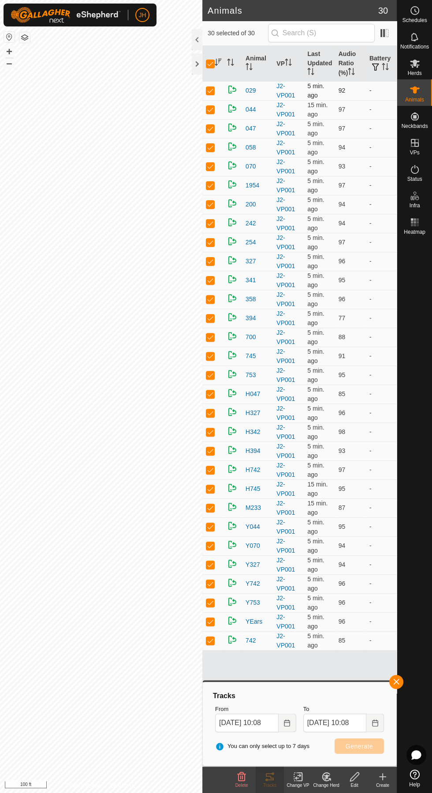
click at [210, 90] on p-checkbox at bounding box center [210, 90] width 9 height 7
checkbox input "false"
click at [212, 64] on input "checkbox" at bounding box center [210, 64] width 9 height 9
checkbox input "true"
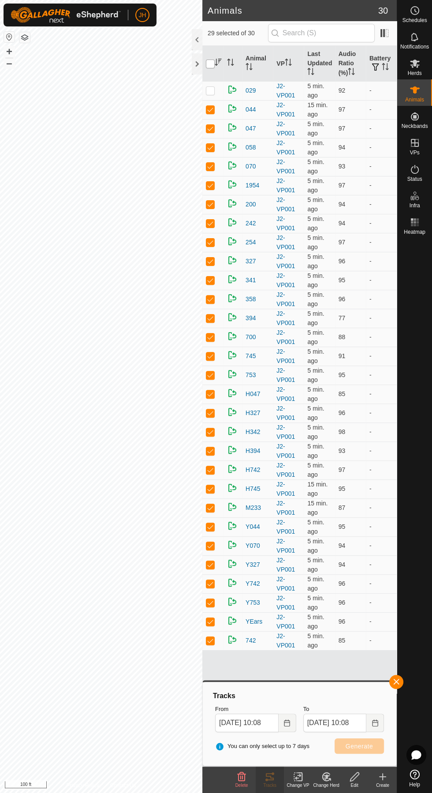
checkbox input "true"
click at [210, 63] on input "checkbox" at bounding box center [210, 64] width 9 height 9
checkbox input "false"
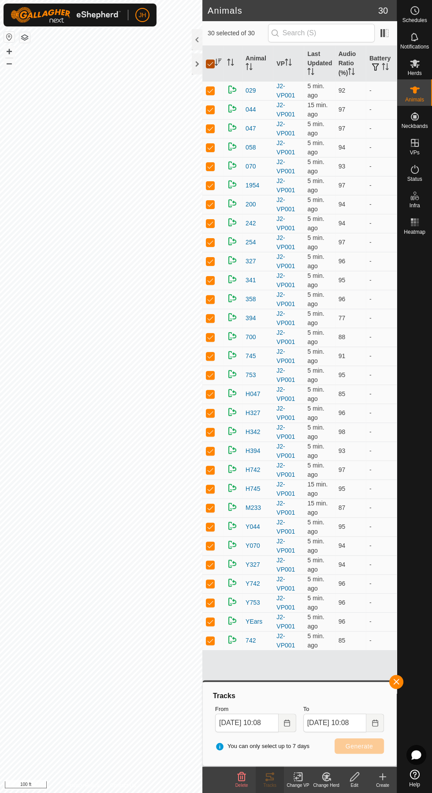
checkbox input "false"
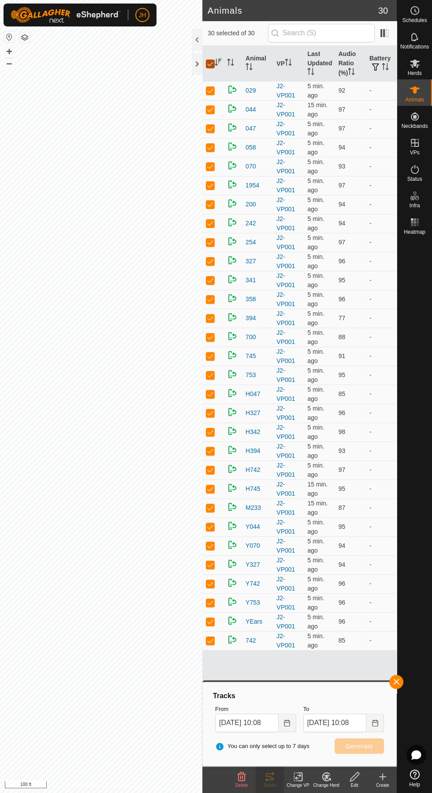
checkbox input "false"
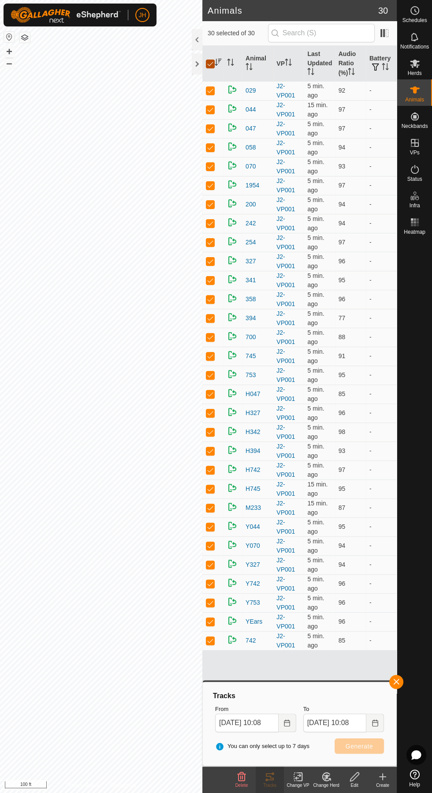
checkbox input "false"
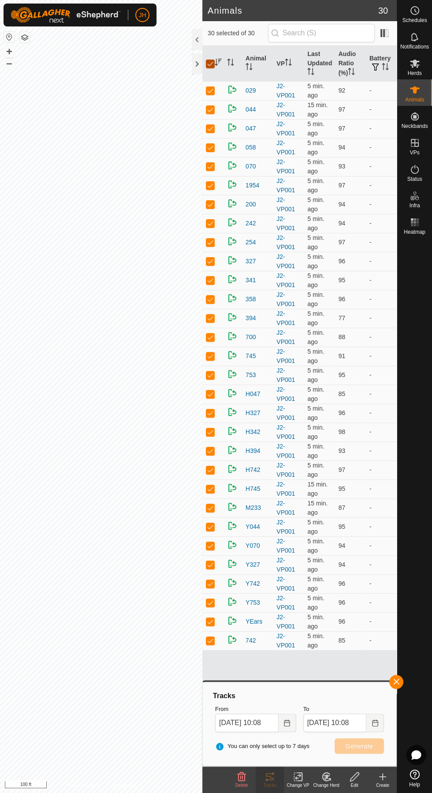
checkbox input "false"
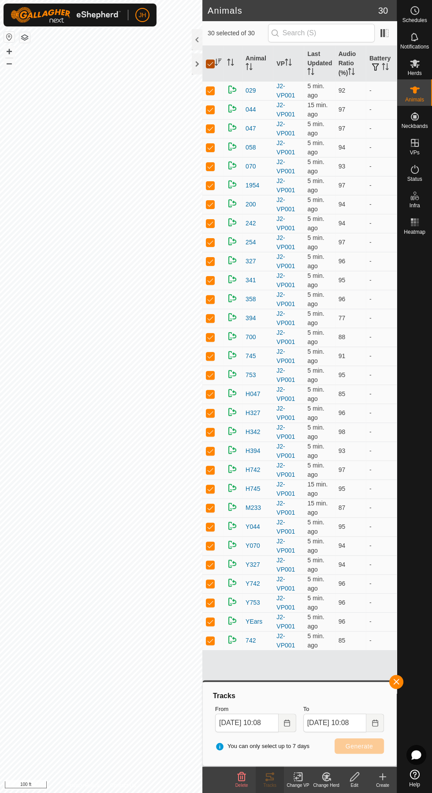
checkbox input "false"
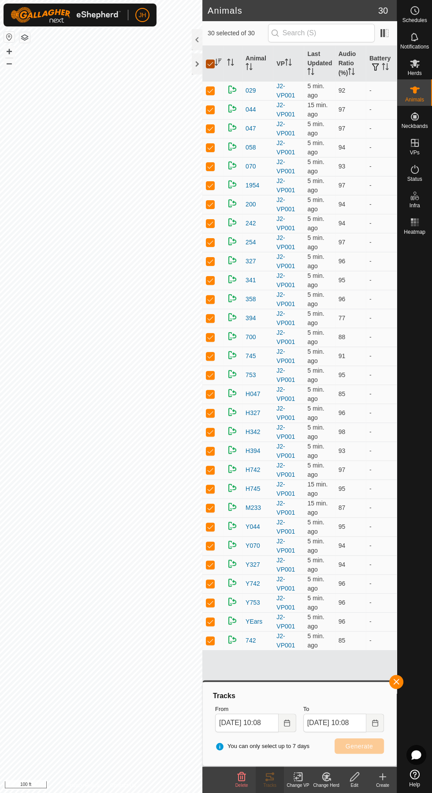
checkbox input "false"
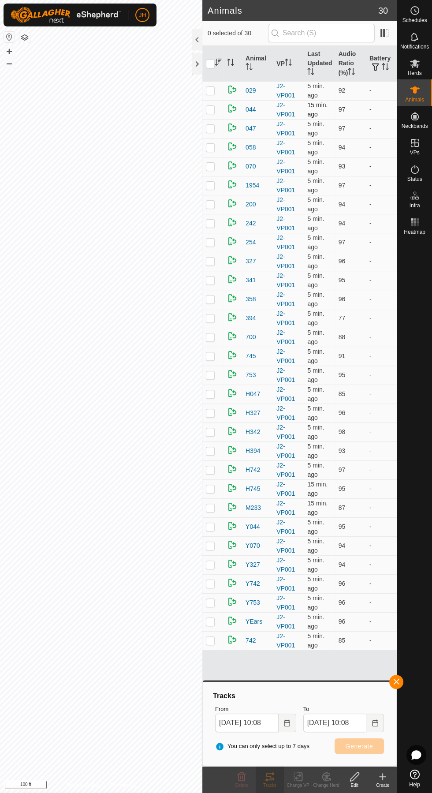
click at [220, 106] on td at bounding box center [212, 109] width 21 height 19
checkbox input "true"
click at [372, 745] on span "Generate" at bounding box center [359, 745] width 27 height 7
click at [215, 64] on icon "Activate to sort" at bounding box center [218, 62] width 7 height 7
click at [212, 63] on input "checkbox" at bounding box center [210, 64] width 9 height 9
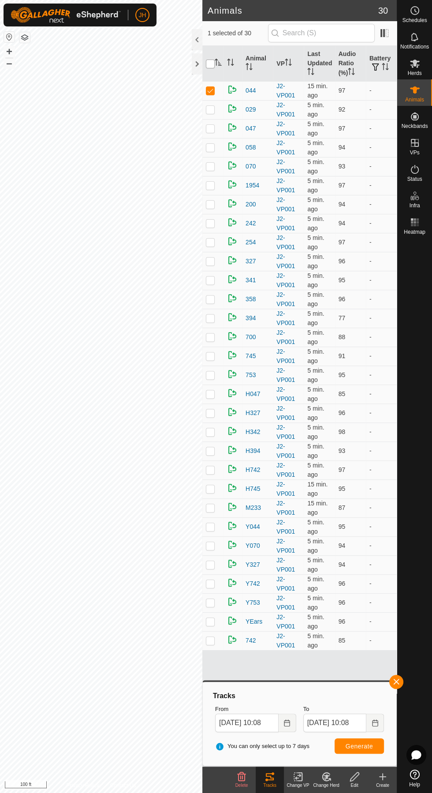
checkbox input "true"
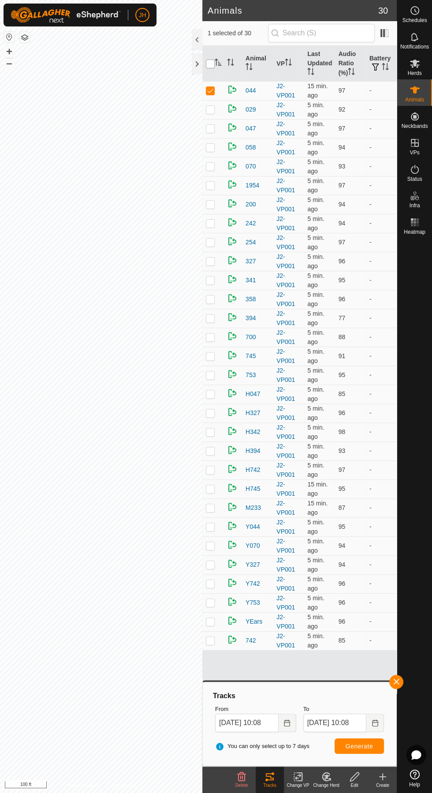
checkbox input "true"
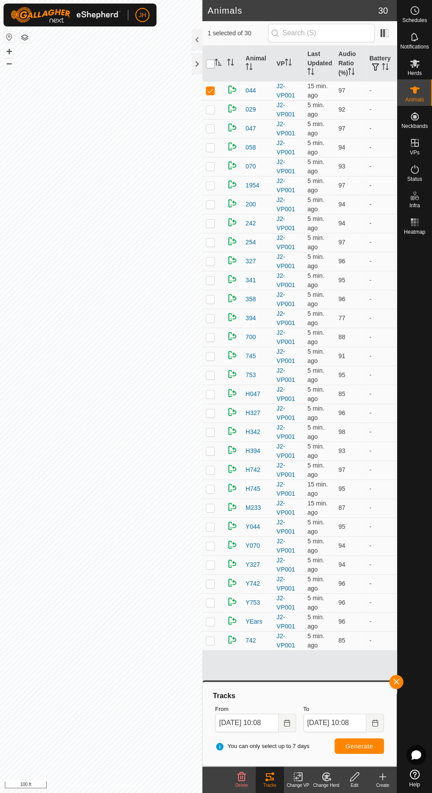
checkbox input "true"
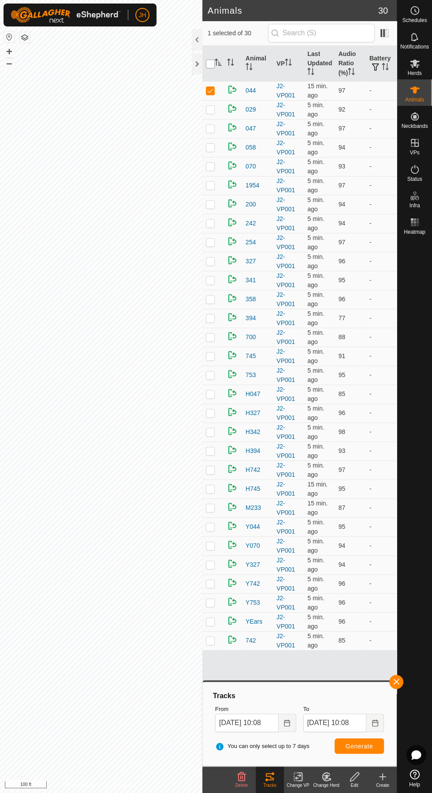
checkbox input "true"
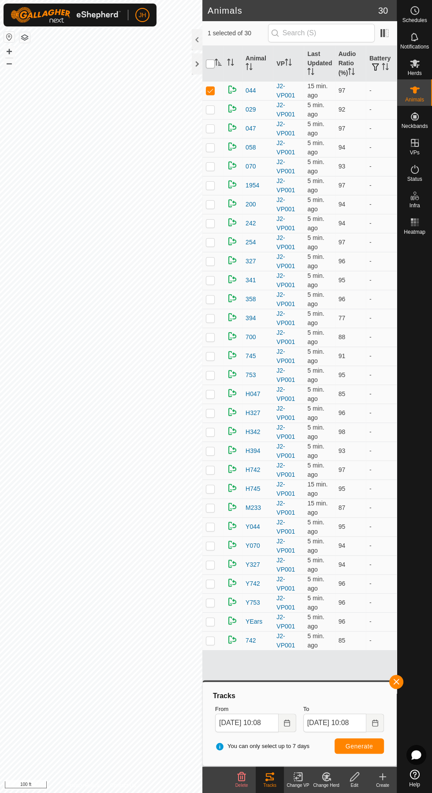
checkbox input "true"
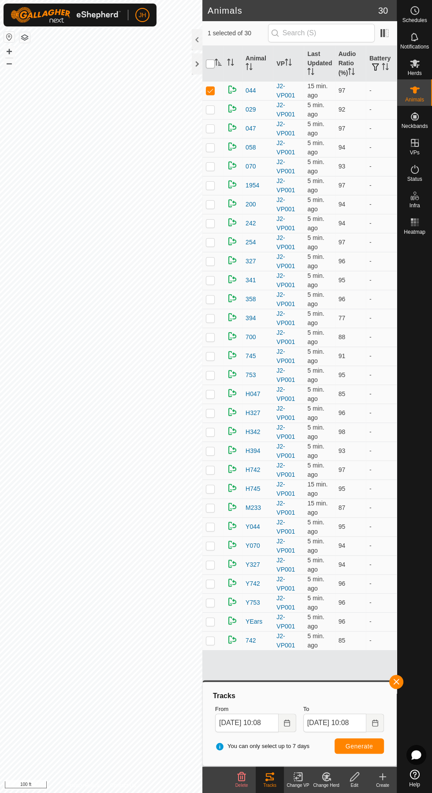
checkbox input "true"
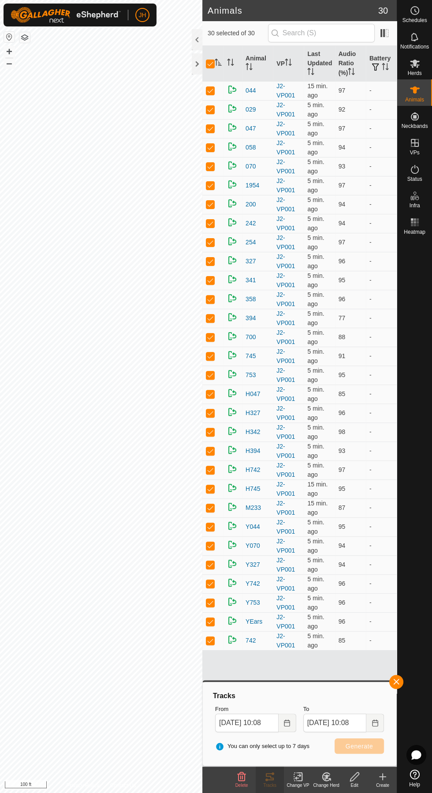
click at [410, 64] on icon at bounding box center [415, 64] width 10 height 8
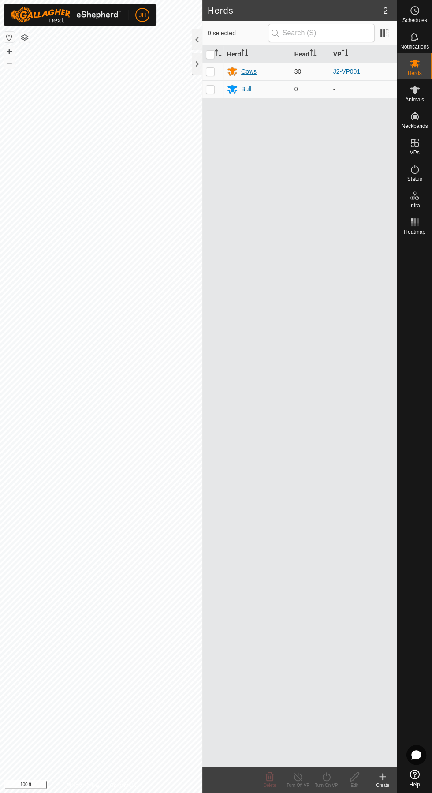
click at [247, 73] on div "Cows" at bounding box center [248, 71] width 15 height 9
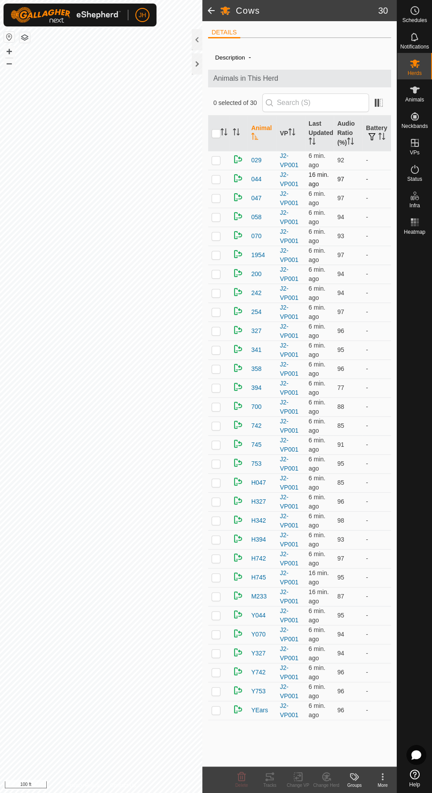
click at [216, 179] on p-checkbox at bounding box center [216, 178] width 9 height 7
checkbox input "true"
click at [272, 773] on icon at bounding box center [270, 776] width 8 height 7
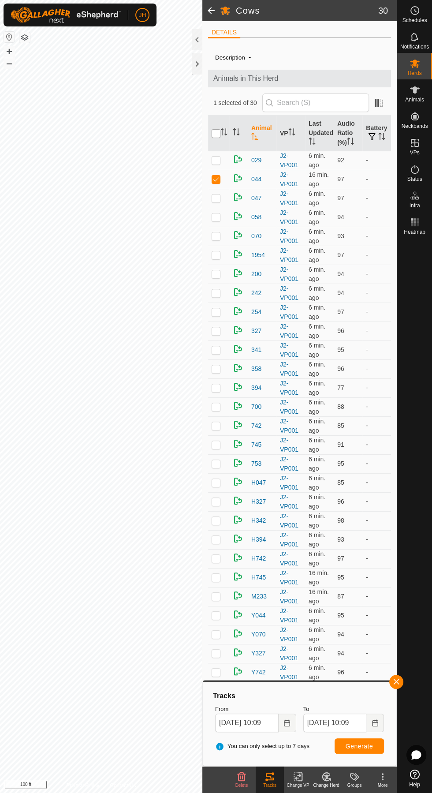
click at [218, 135] on input "checkbox" at bounding box center [216, 133] width 9 height 9
checkbox input "true"
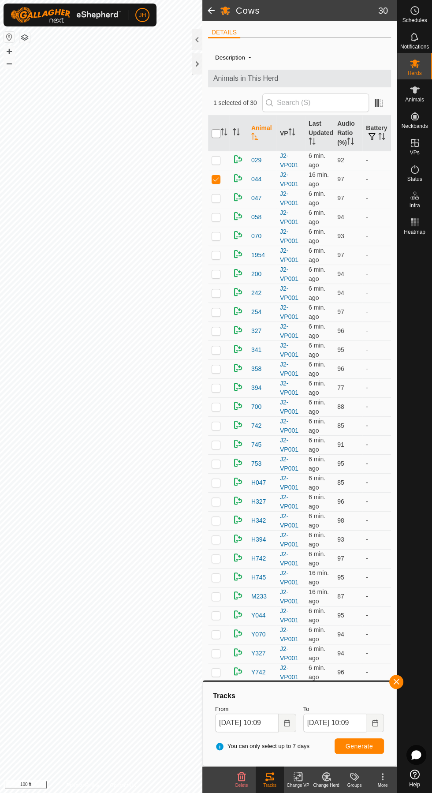
checkbox input "true"
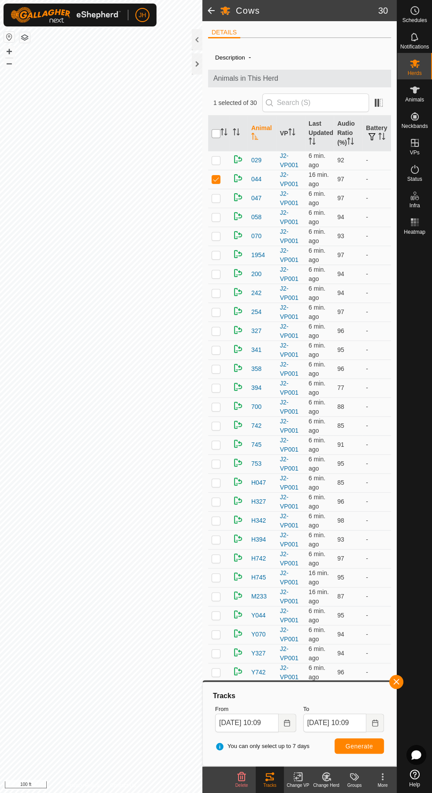
checkbox input "true"
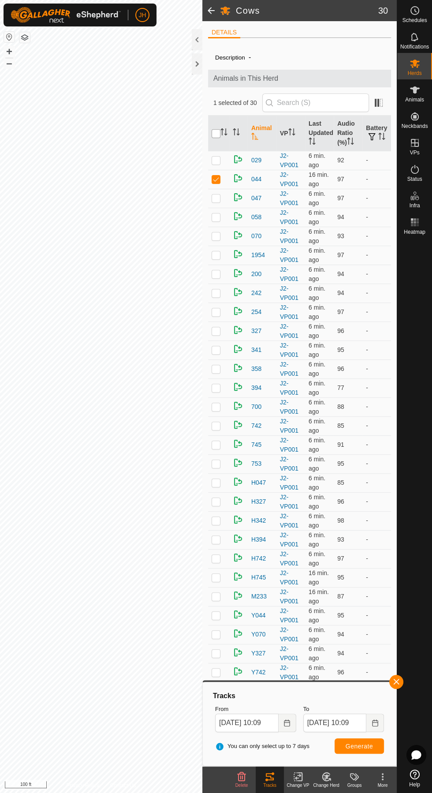
checkbox input "true"
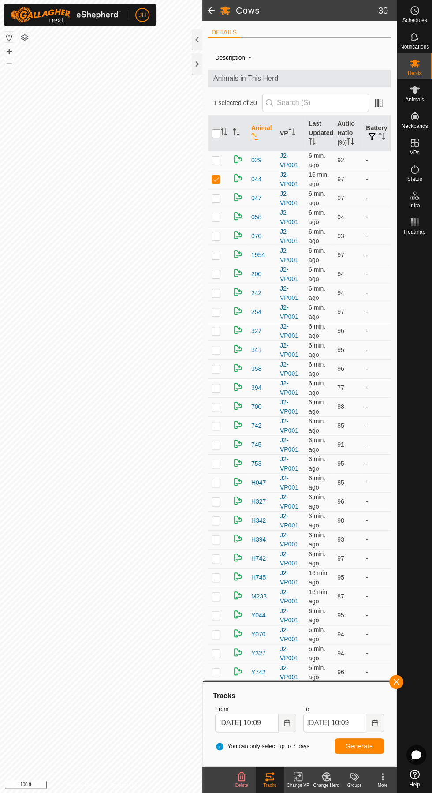
checkbox input "true"
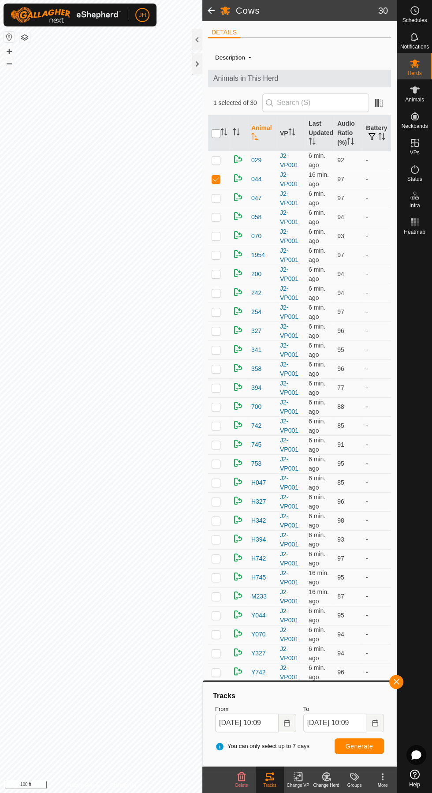
checkbox input "true"
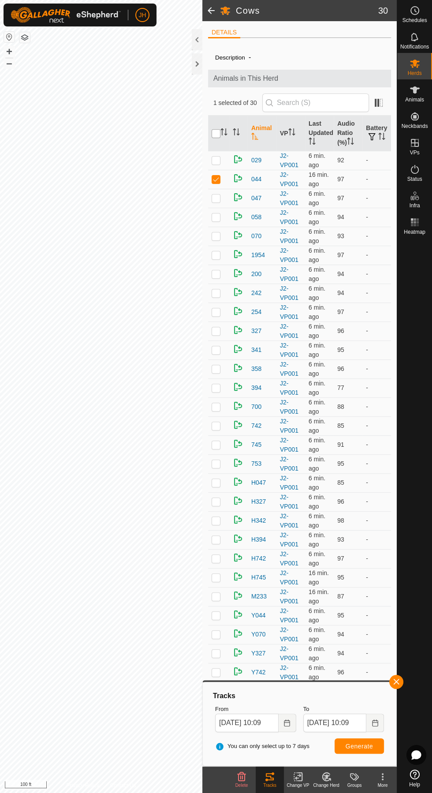
checkbox input "true"
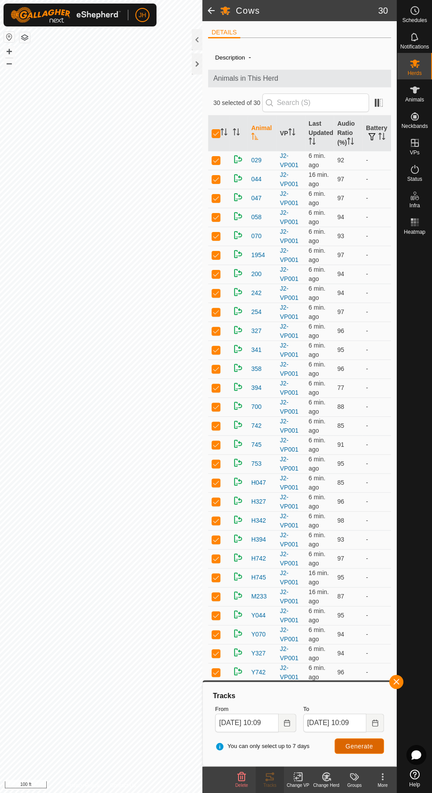
click at [361, 745] on span "Generate" at bounding box center [359, 745] width 27 height 7
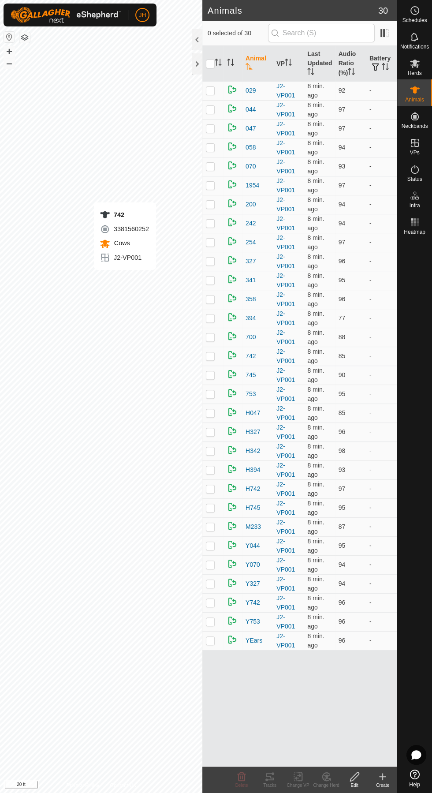
checkbox input "true"
click at [272, 773] on icon at bounding box center [270, 776] width 8 height 7
click at [213, 354] on p-checkbox at bounding box center [210, 355] width 9 height 7
checkbox input "true"
